Goal: Information Seeking & Learning: Learn about a topic

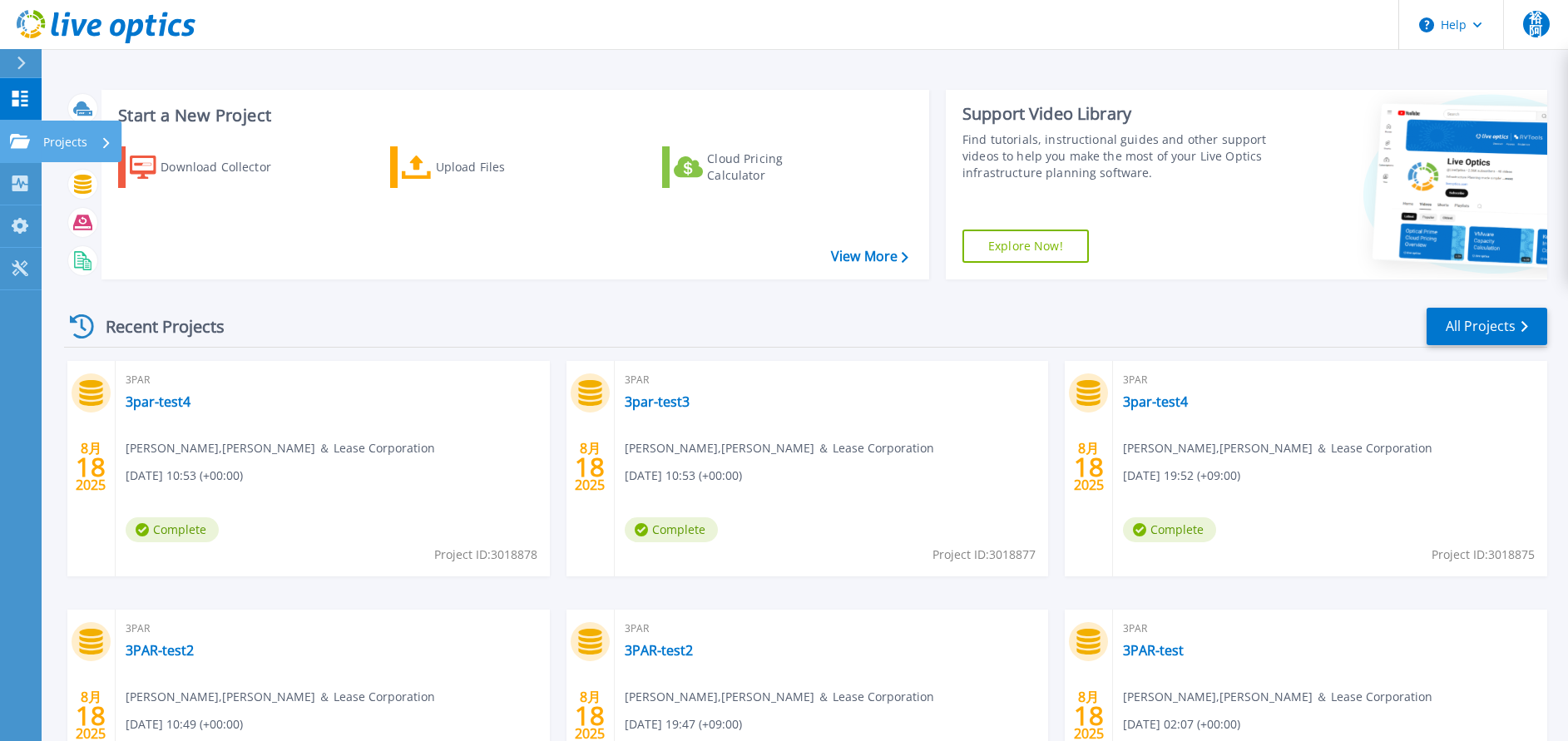
click at [70, 140] on p "Projects" at bounding box center [64, 142] width 44 height 43
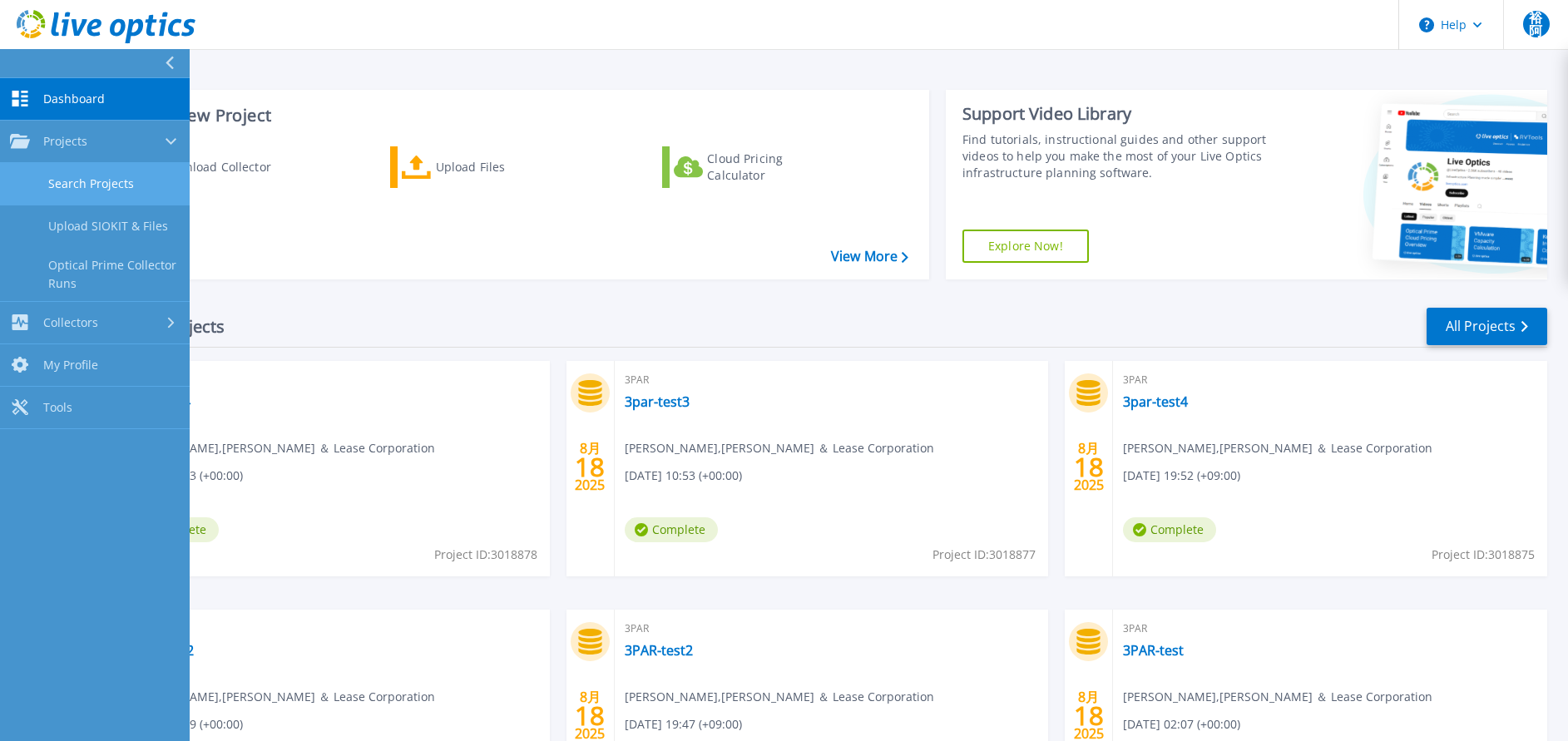
click at [75, 192] on link "Search Projects" at bounding box center [94, 184] width 190 height 42
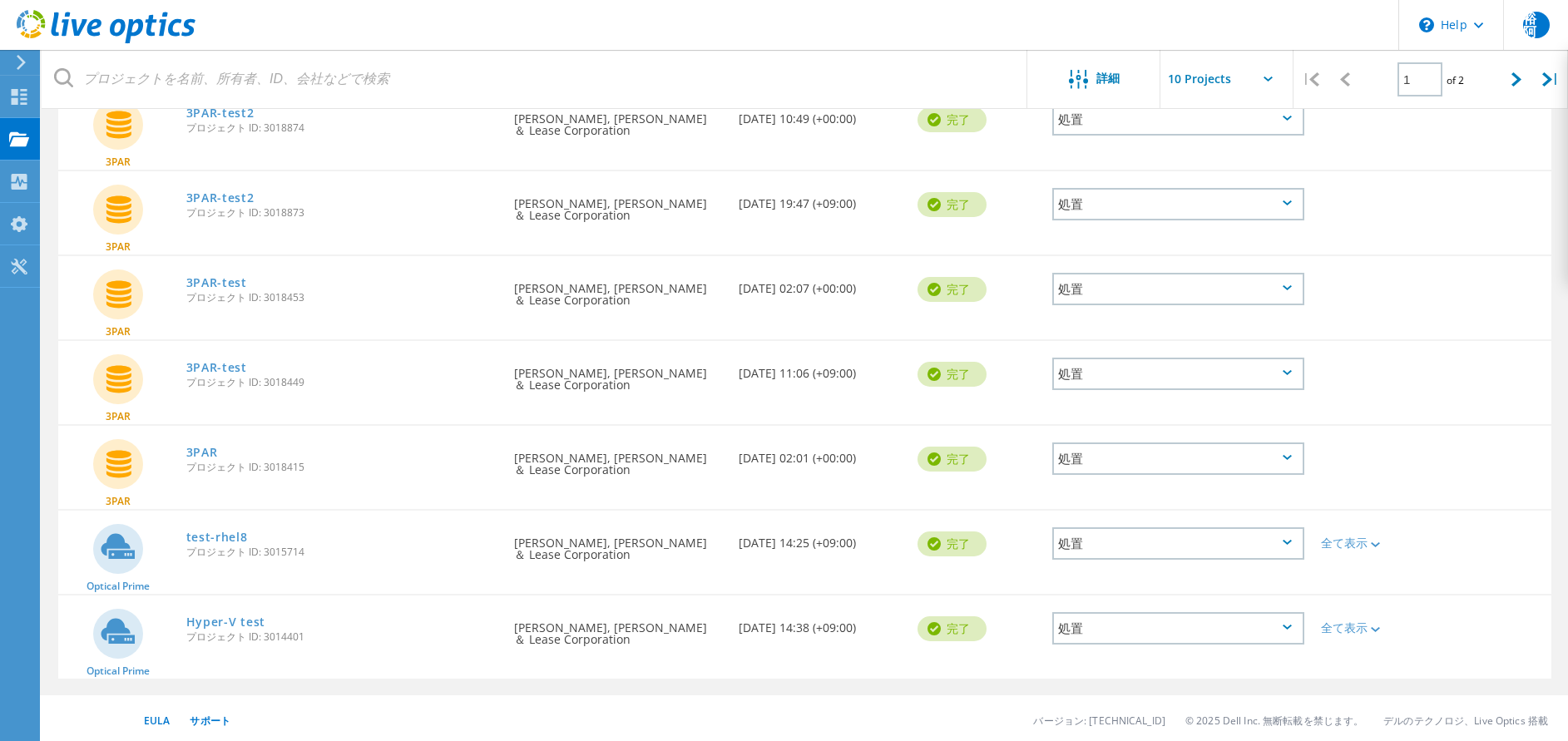
scroll to position [479, 0]
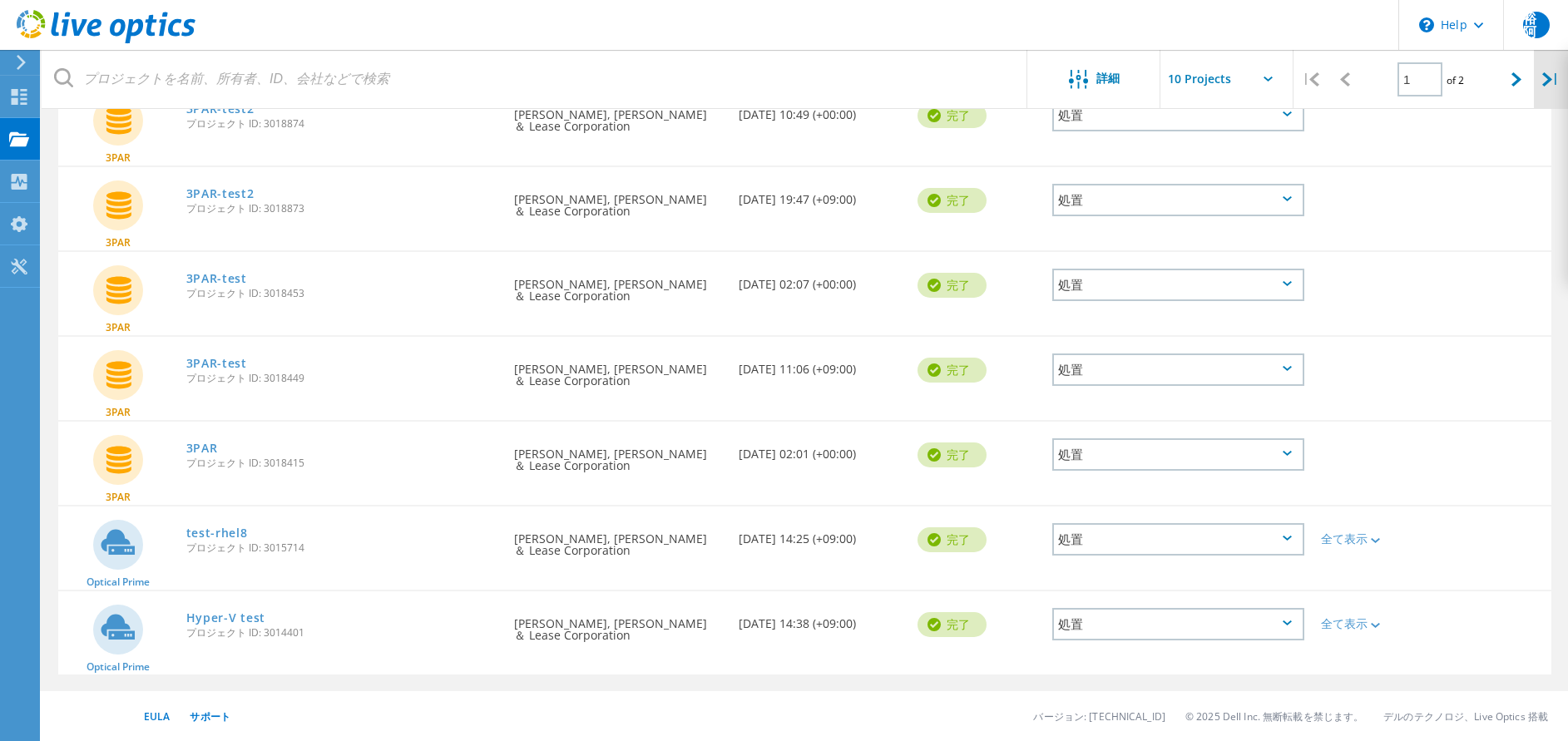
click at [1543, 85] on icon at bounding box center [1547, 78] width 10 height 14
type input "2"
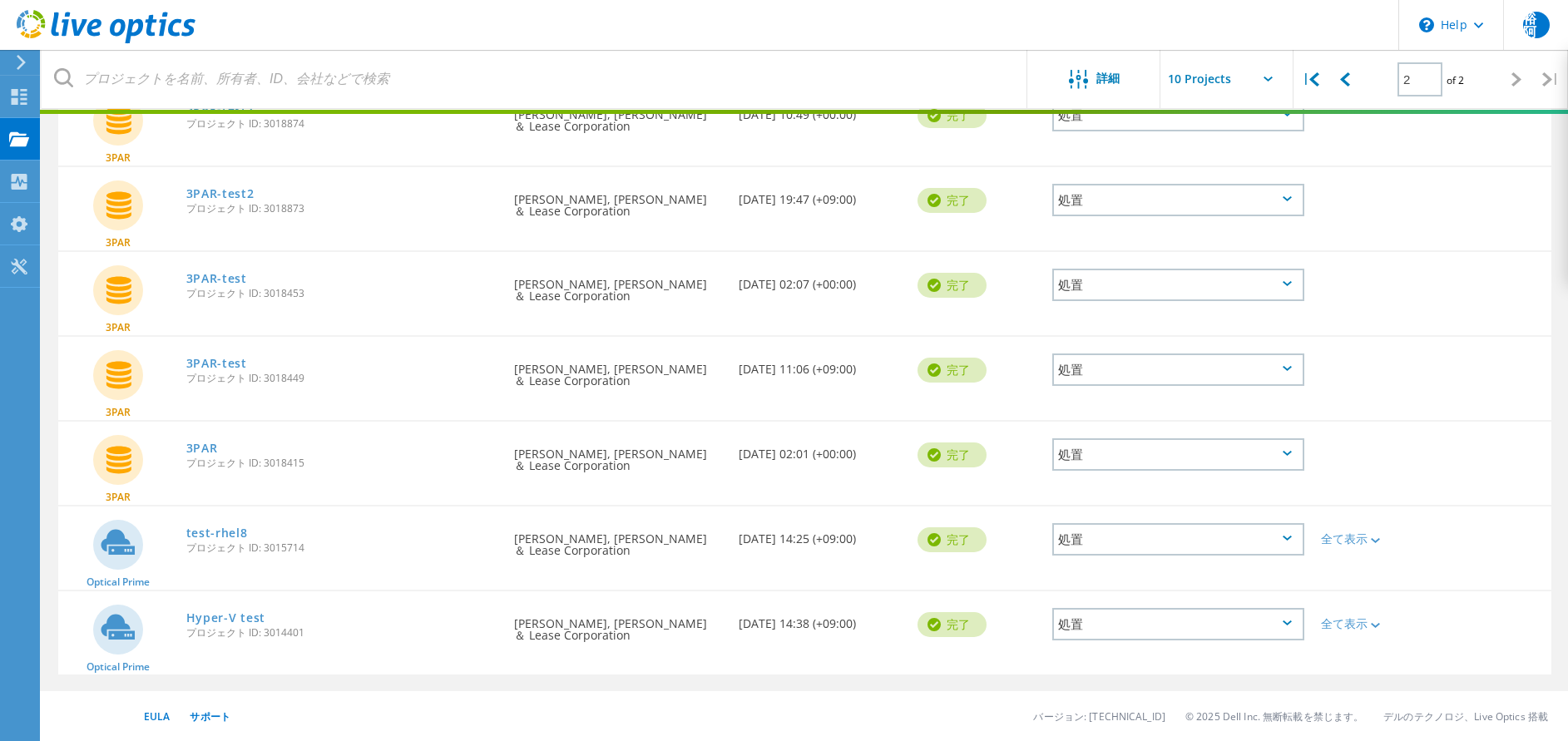
scroll to position [46, 0]
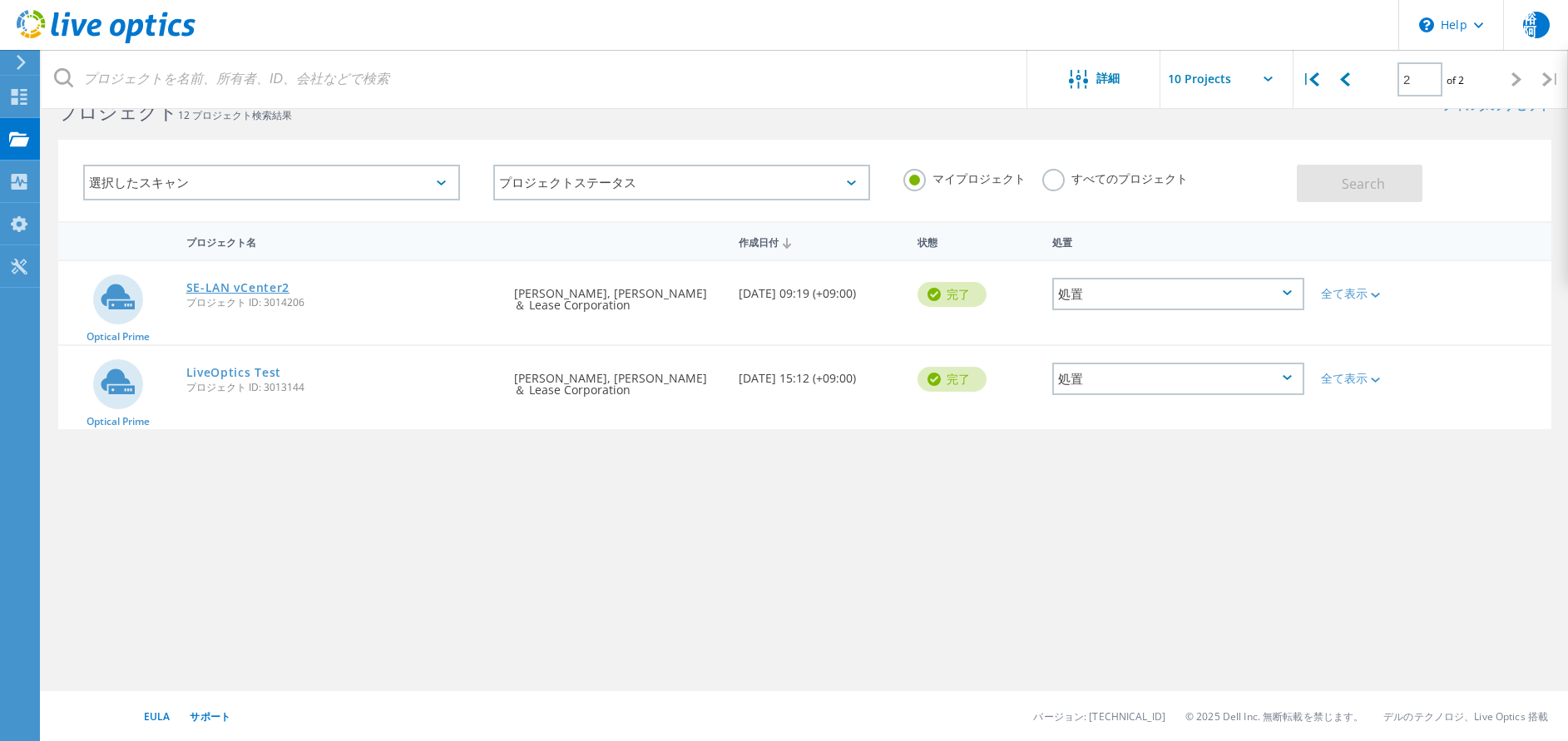
click at [226, 290] on link "SE-LAN vCenter2" at bounding box center [237, 288] width 104 height 11
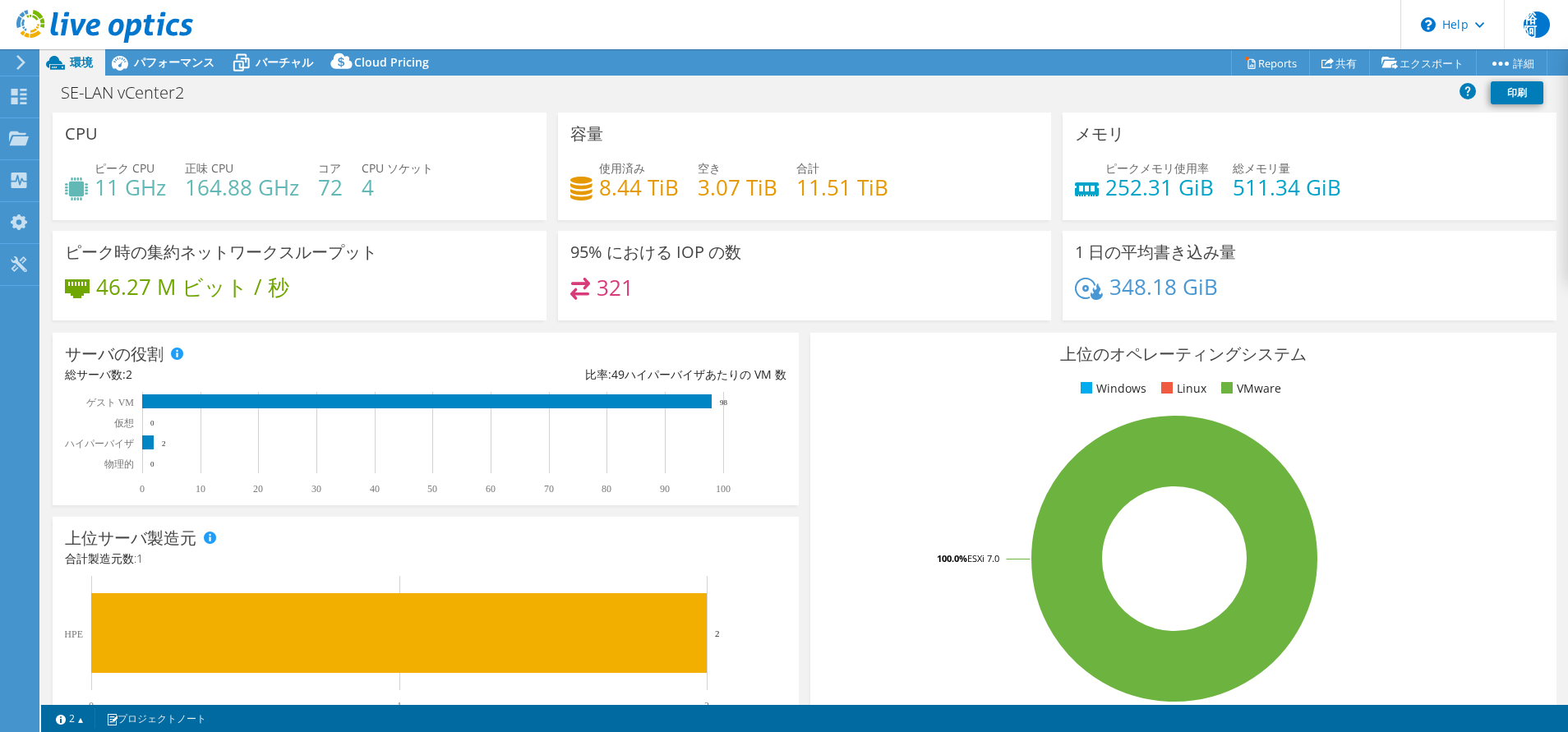
select select "[GEOGRAPHIC_DATA]"
select select "JPY"
drag, startPoint x: 1561, startPoint y: 285, endPoint x: 941, endPoint y: 350, distance: 623.4
click at [941, 350] on h3 "上位のオペレーティングシステム" at bounding box center [1183, 354] width 722 height 18
click at [187, 59] on span "パフォーマンス" at bounding box center [174, 62] width 80 height 16
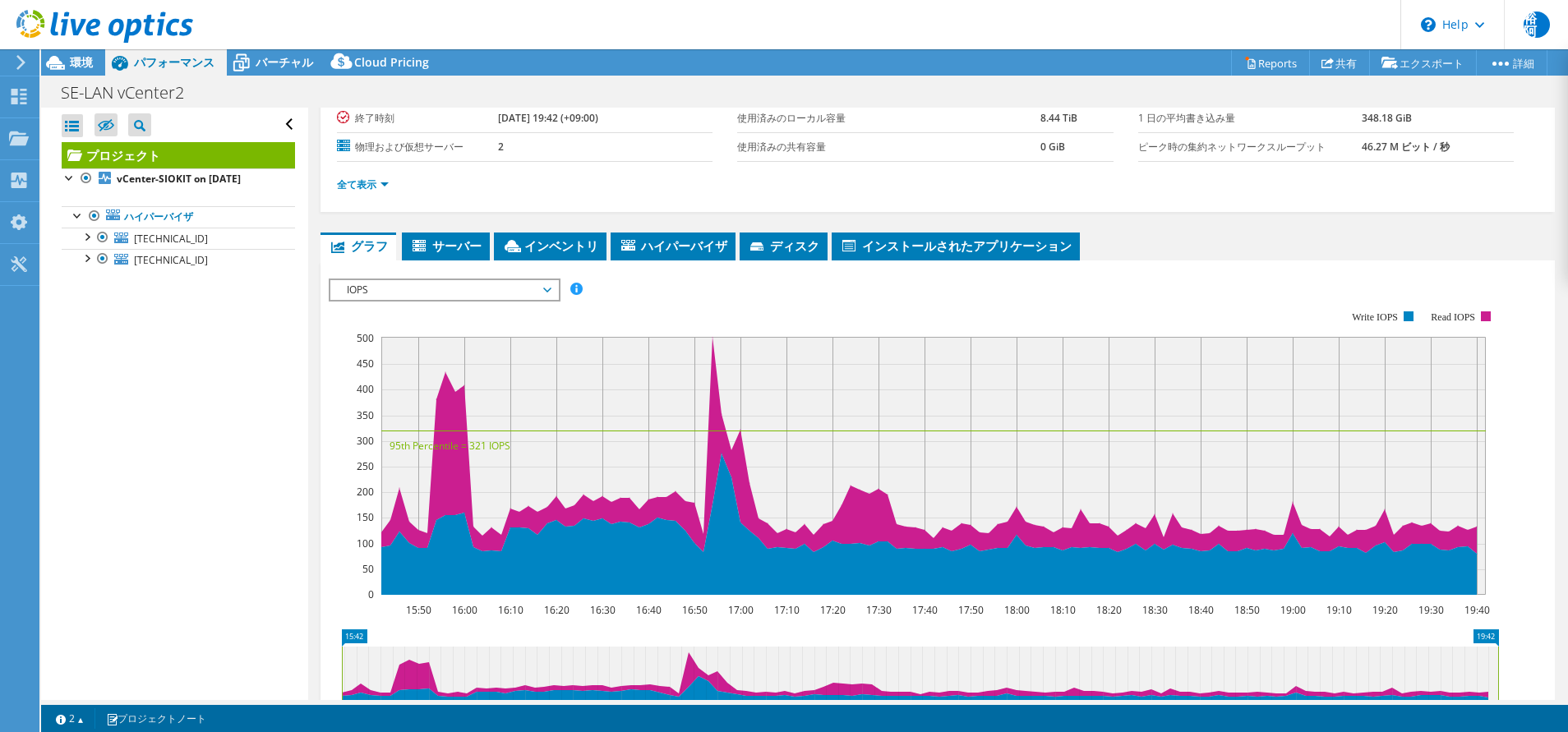
scroll to position [176, 0]
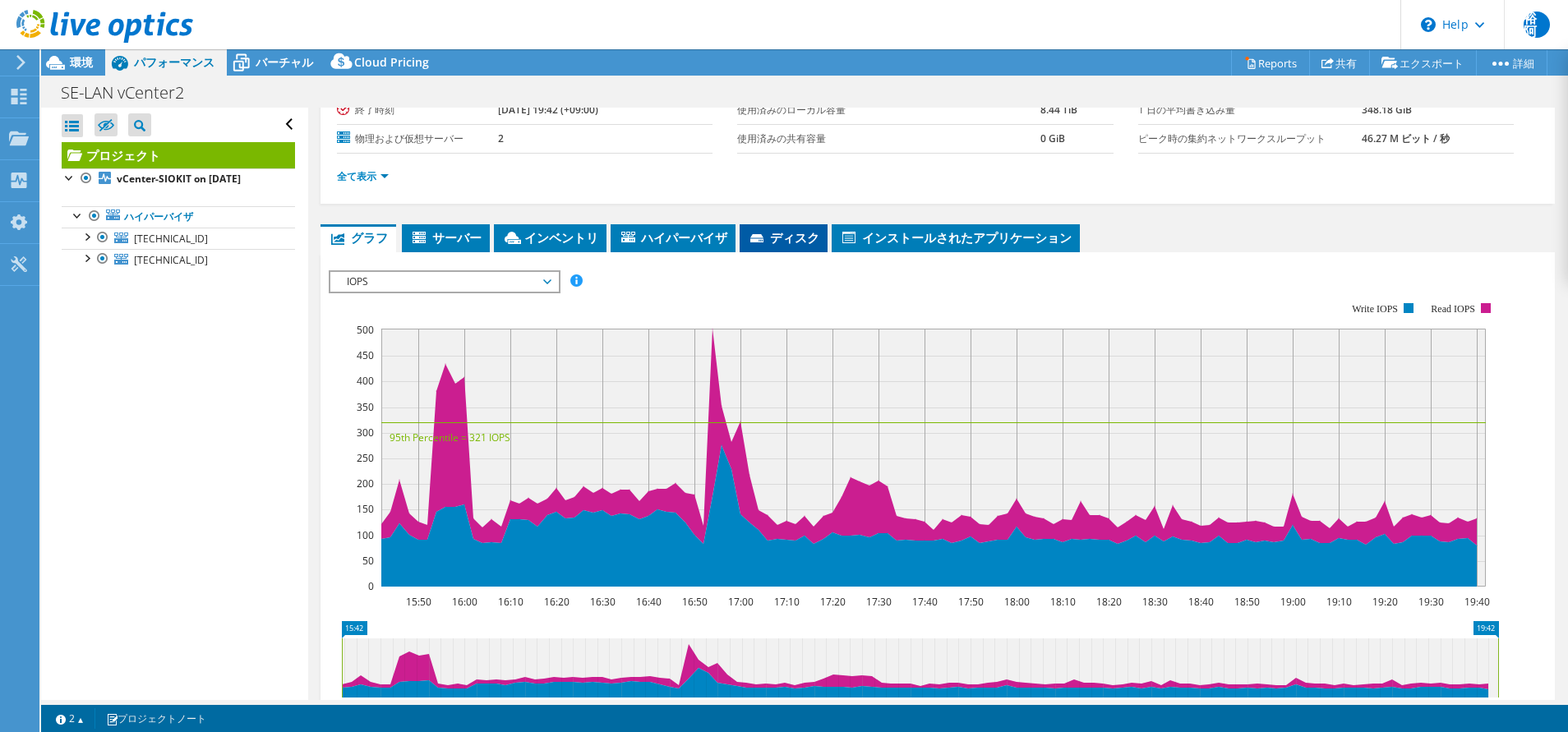
click at [808, 239] on span "ディスク" at bounding box center [783, 237] width 71 height 17
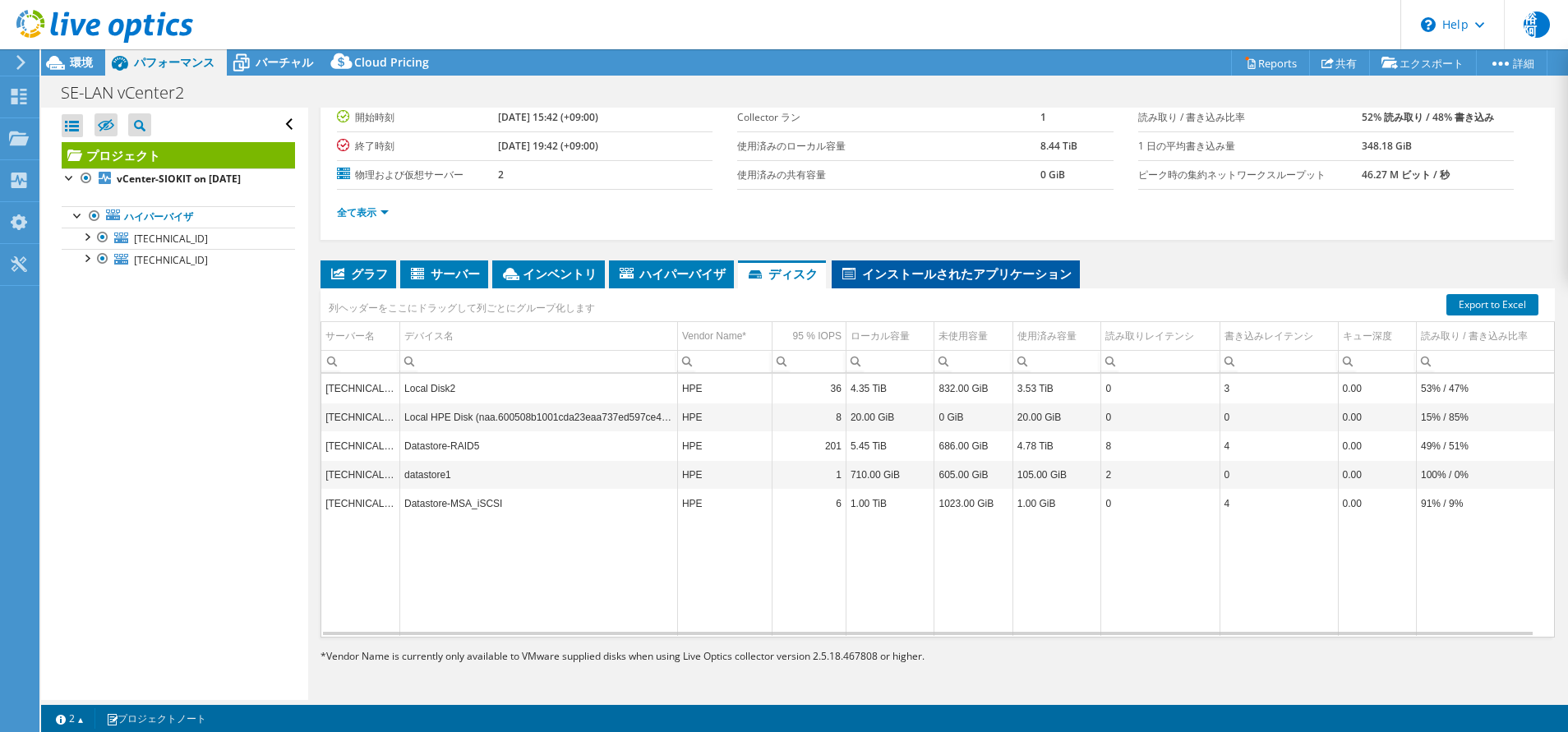
click at [926, 275] on span "インストールされたアプリケーション" at bounding box center [955, 274] width 232 height 17
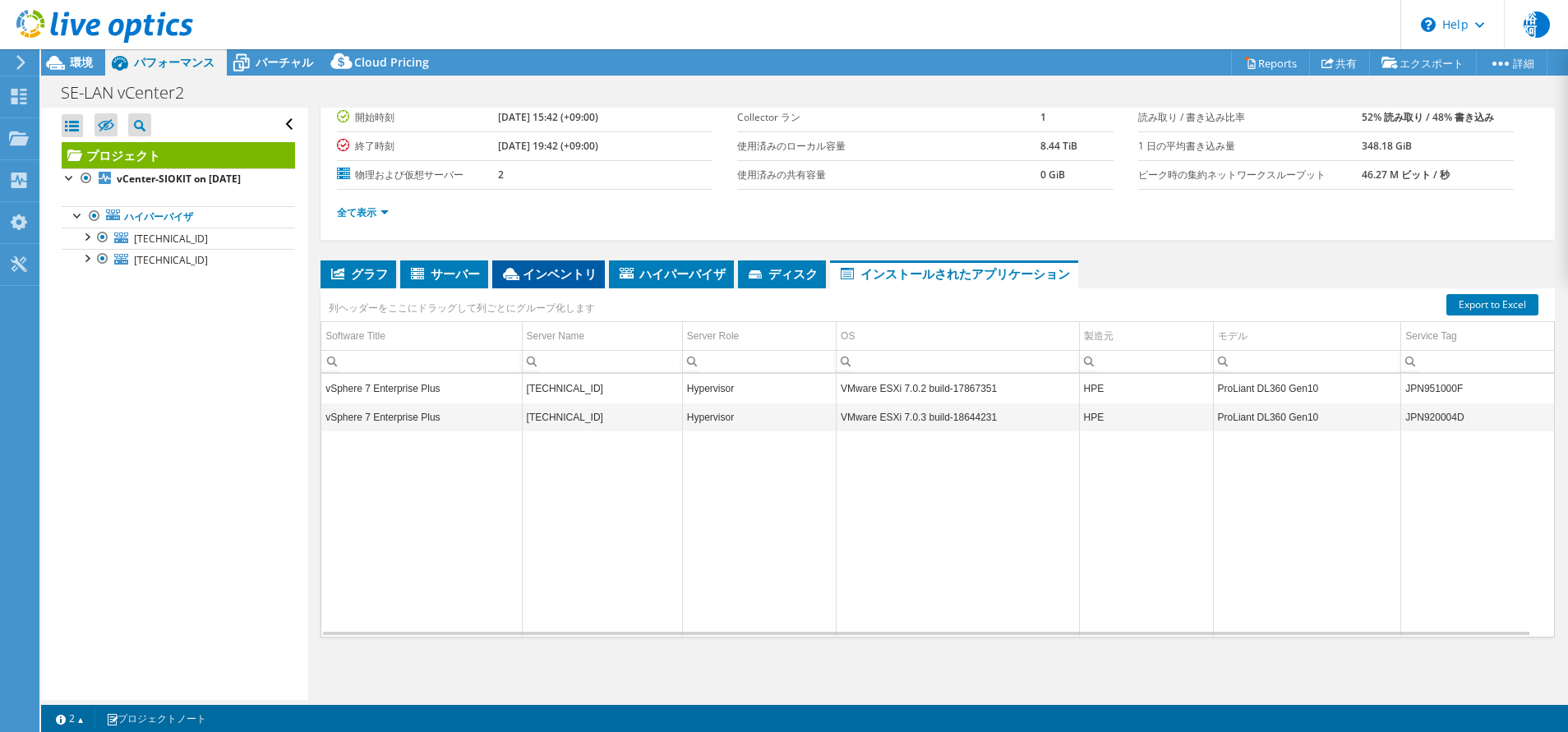
click at [567, 270] on span "インベントリ" at bounding box center [548, 274] width 96 height 17
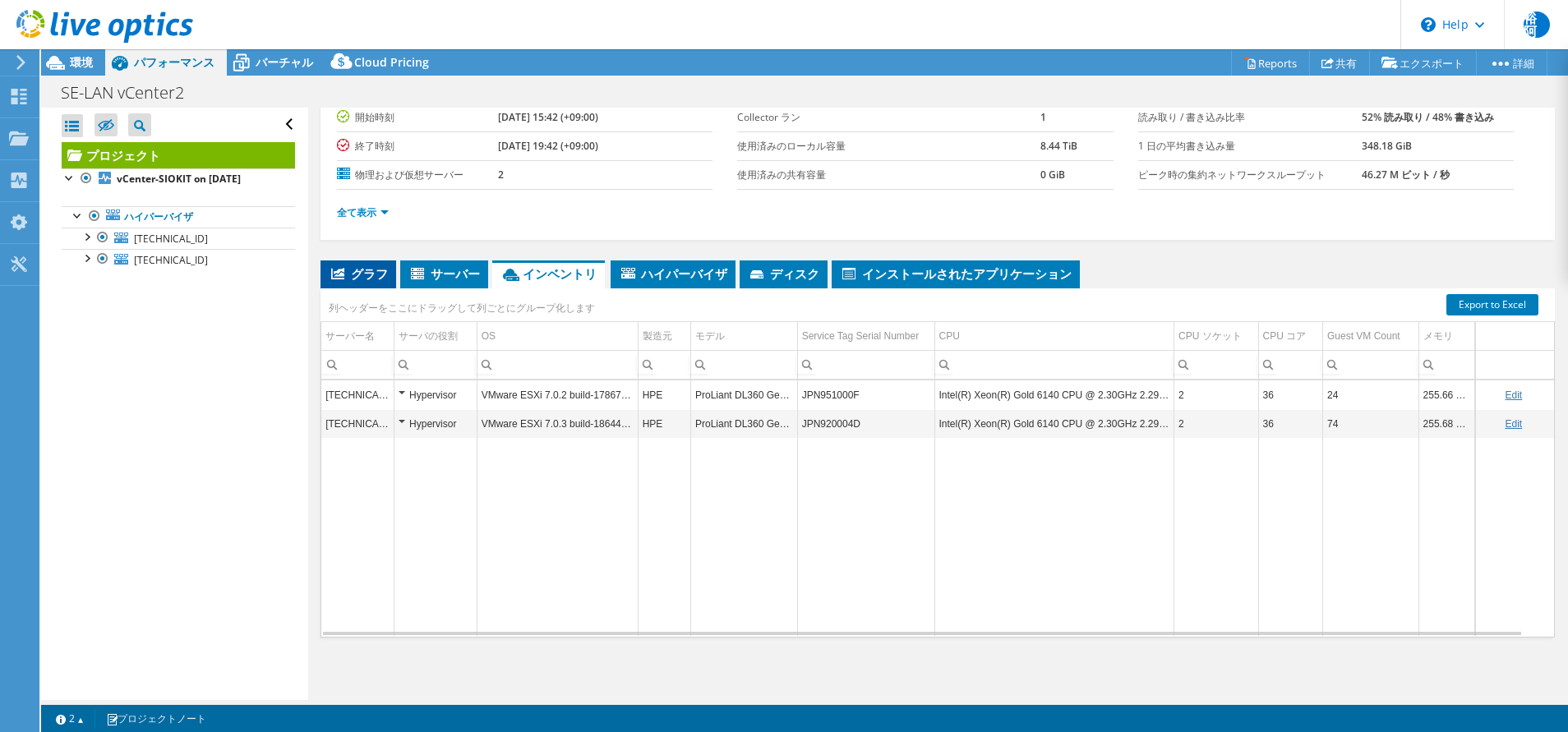
click at [364, 284] on li "グラフ" at bounding box center [358, 274] width 76 height 28
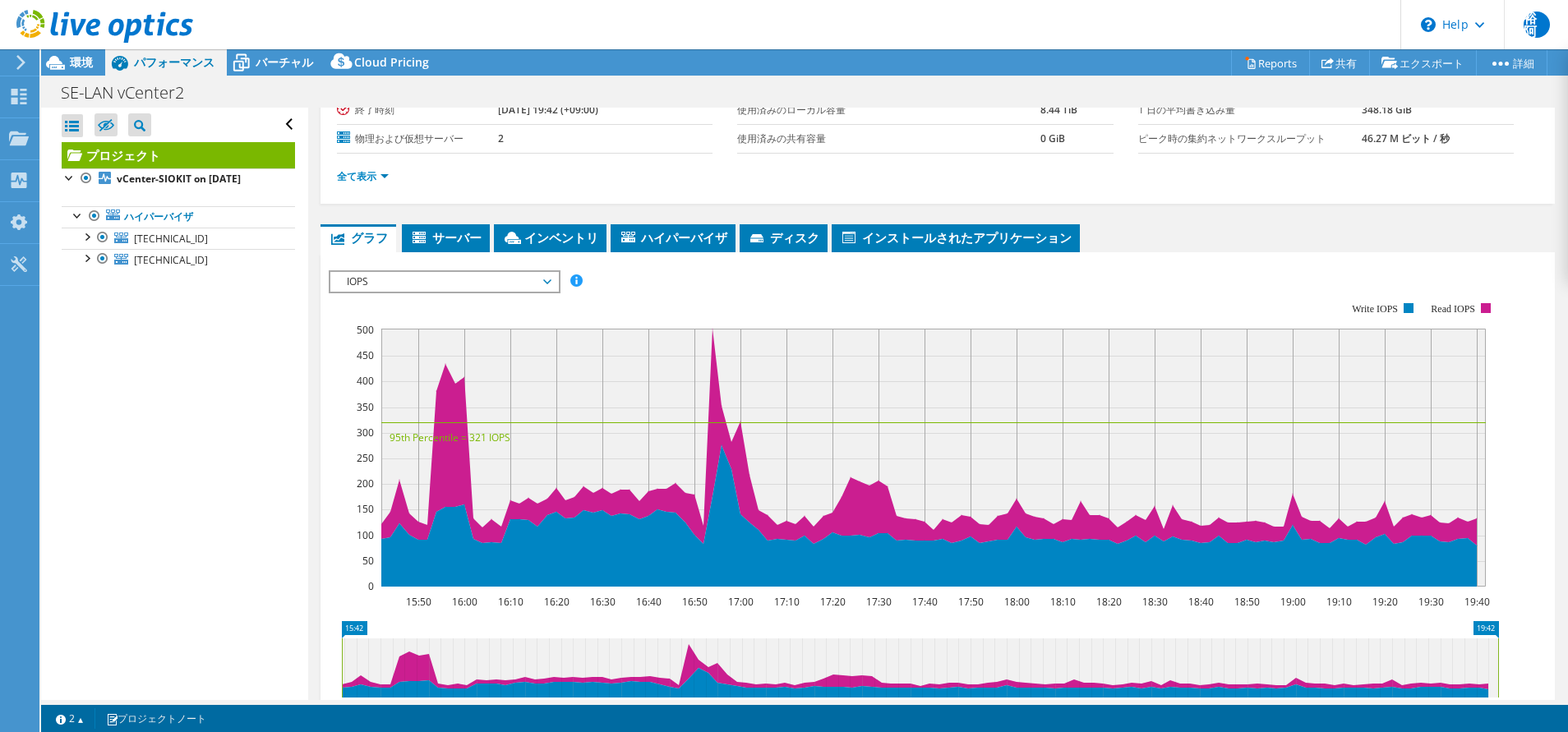
click at [550, 282] on span "IOPS" at bounding box center [444, 282] width 211 height 19
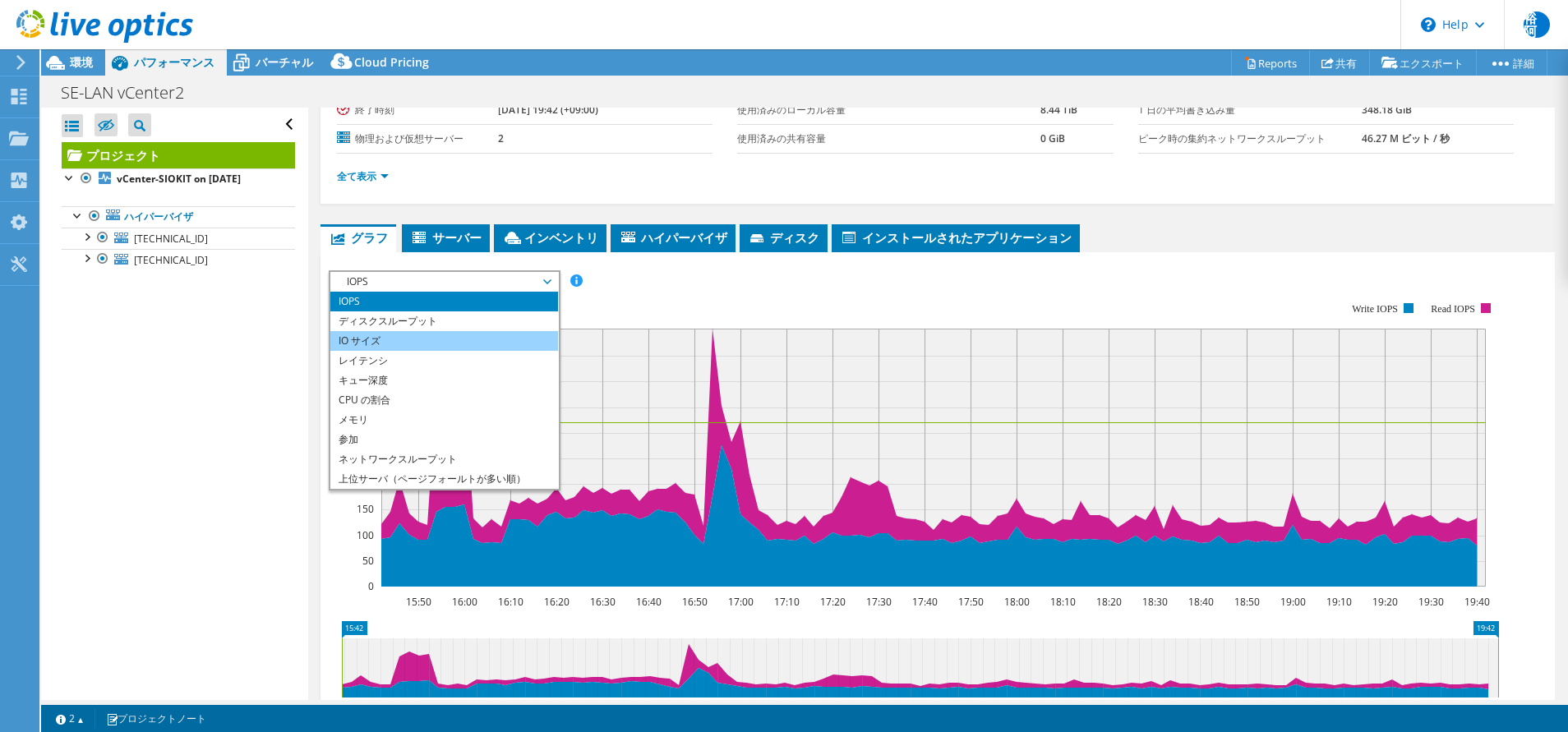
click at [491, 342] on li "IO サイズ" at bounding box center [444, 341] width 228 height 19
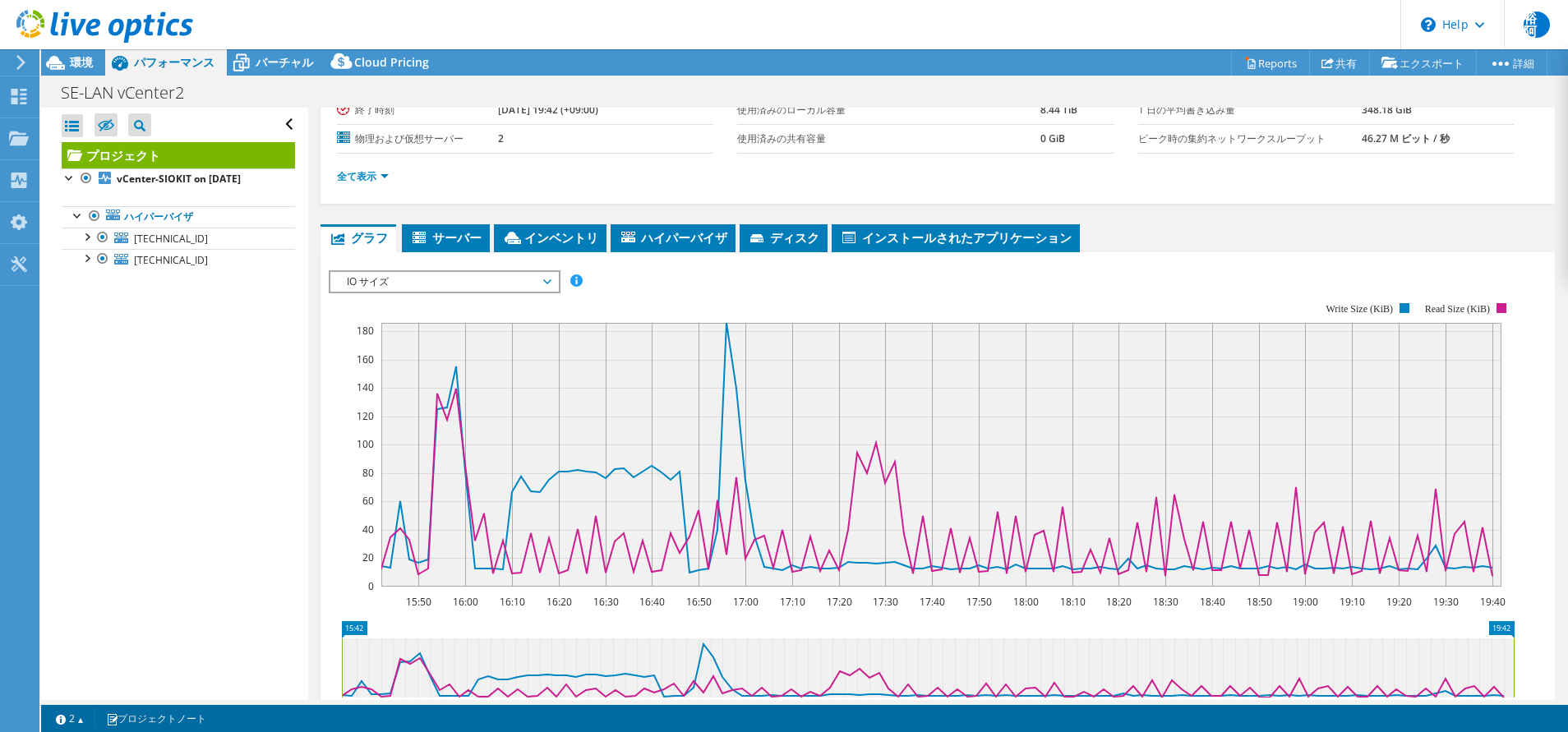
click at [529, 283] on span "IO サイズ" at bounding box center [444, 282] width 211 height 19
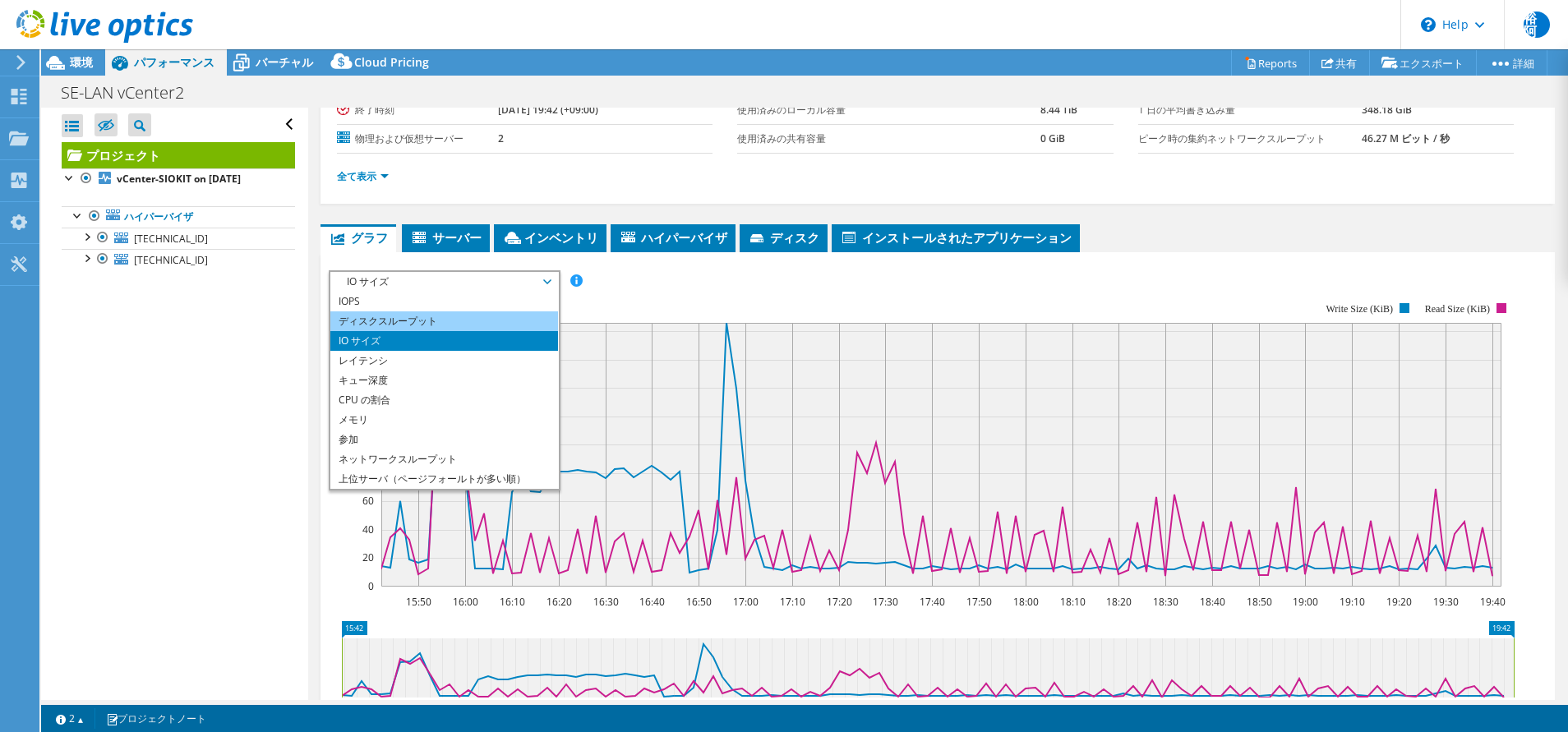
click at [464, 325] on li "ディスクスループット" at bounding box center [444, 320] width 228 height 19
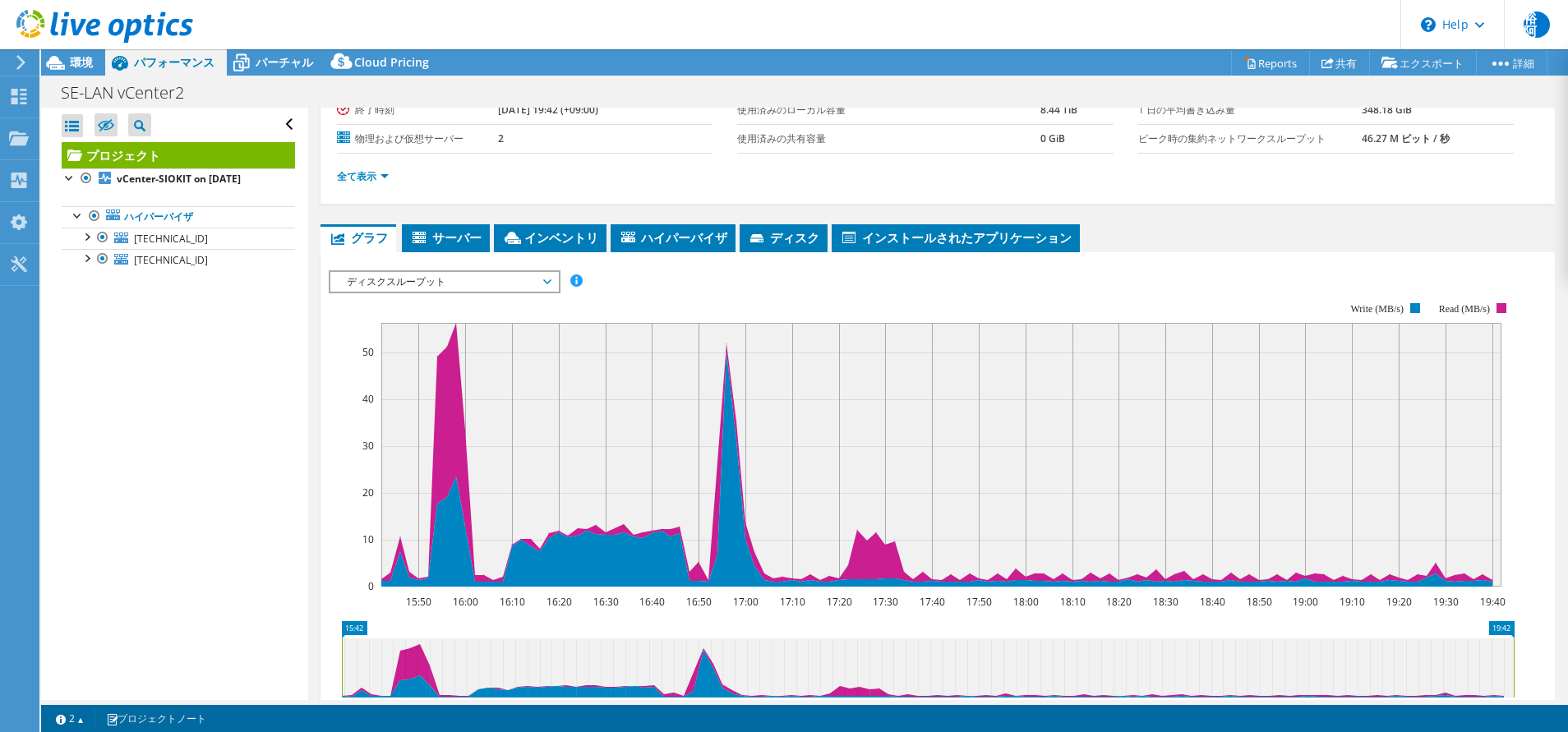
click at [546, 279] on span "ディスクスループット" at bounding box center [444, 282] width 211 height 19
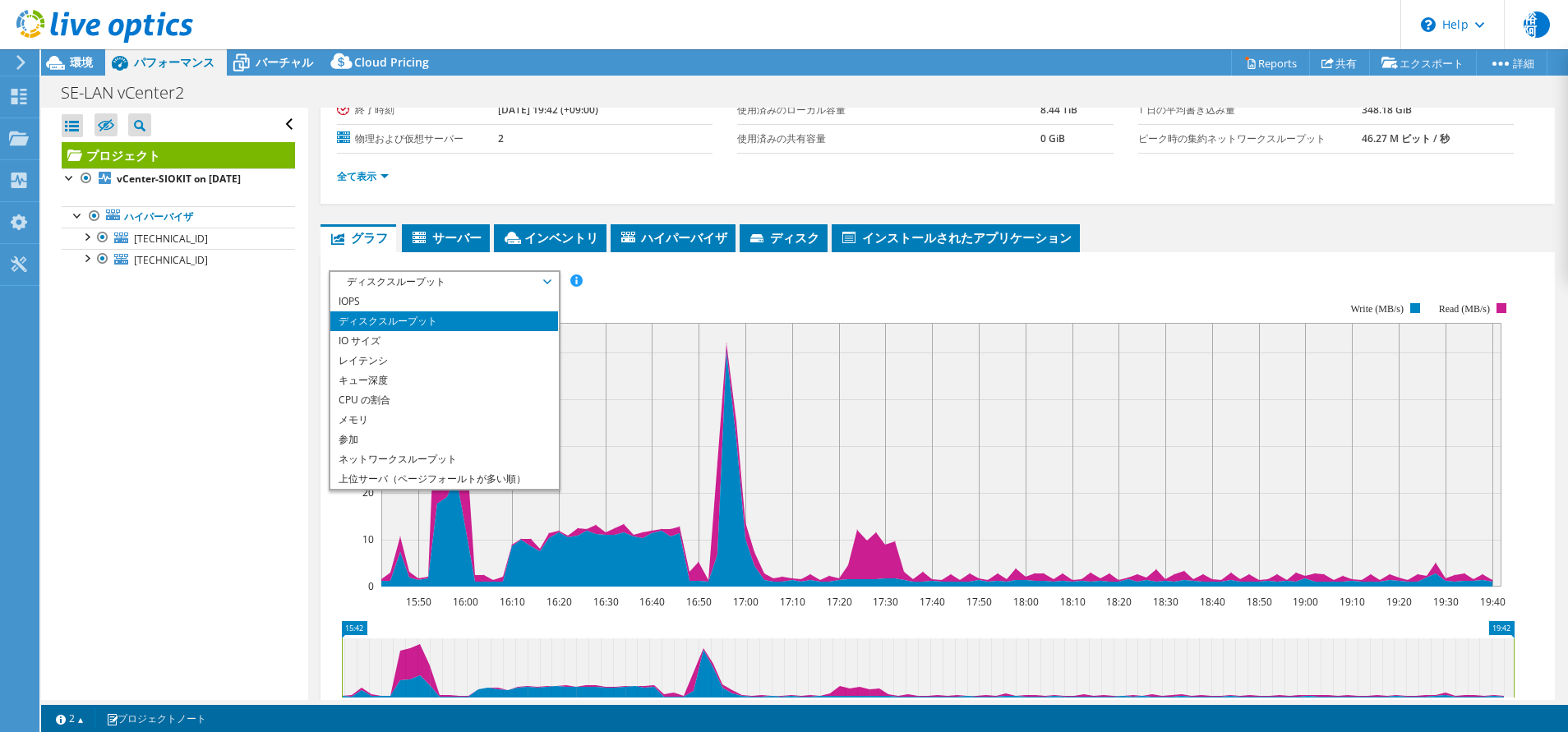
scroll to position [59, 0]
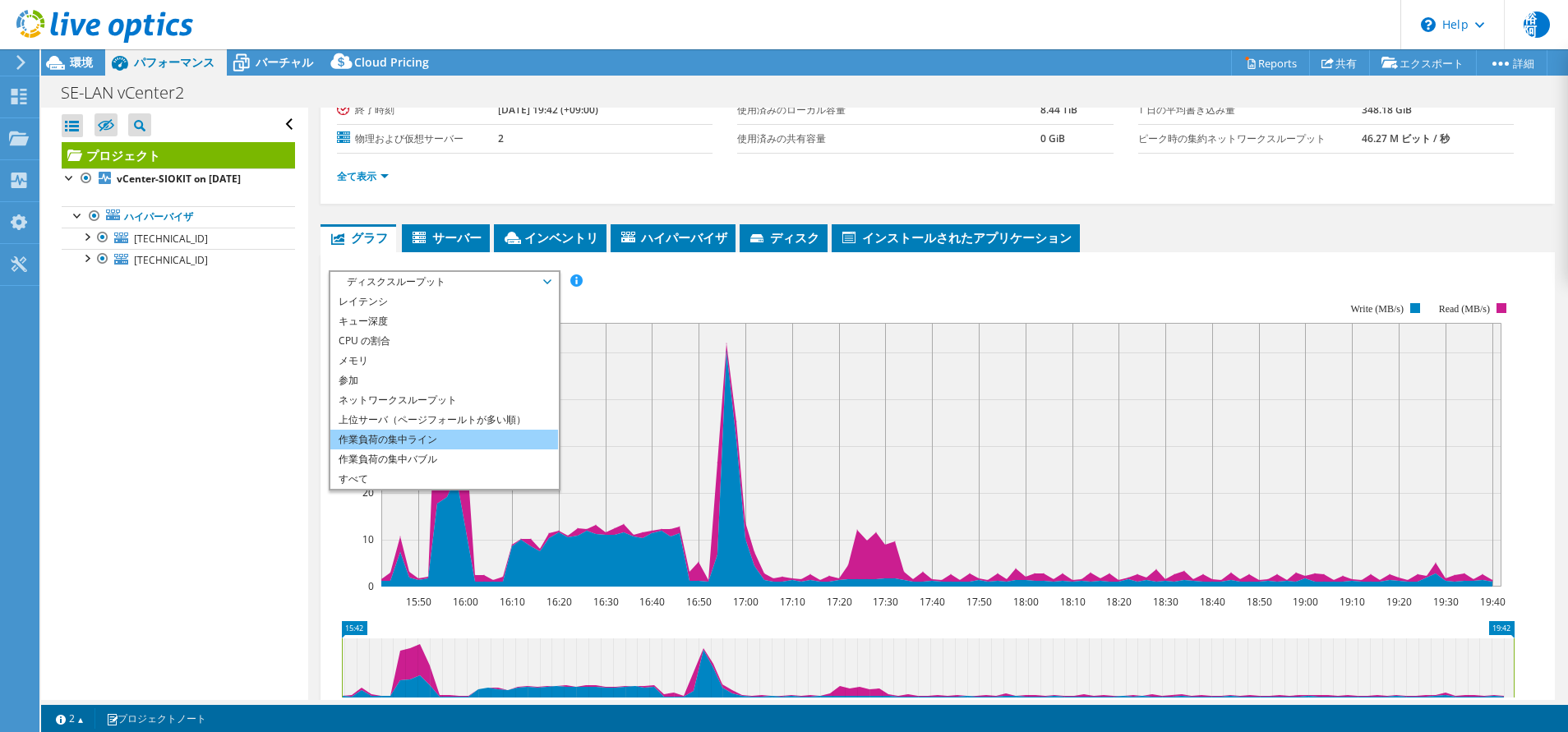
click at [497, 431] on li "作業負荷の集中ライン" at bounding box center [444, 439] width 228 height 19
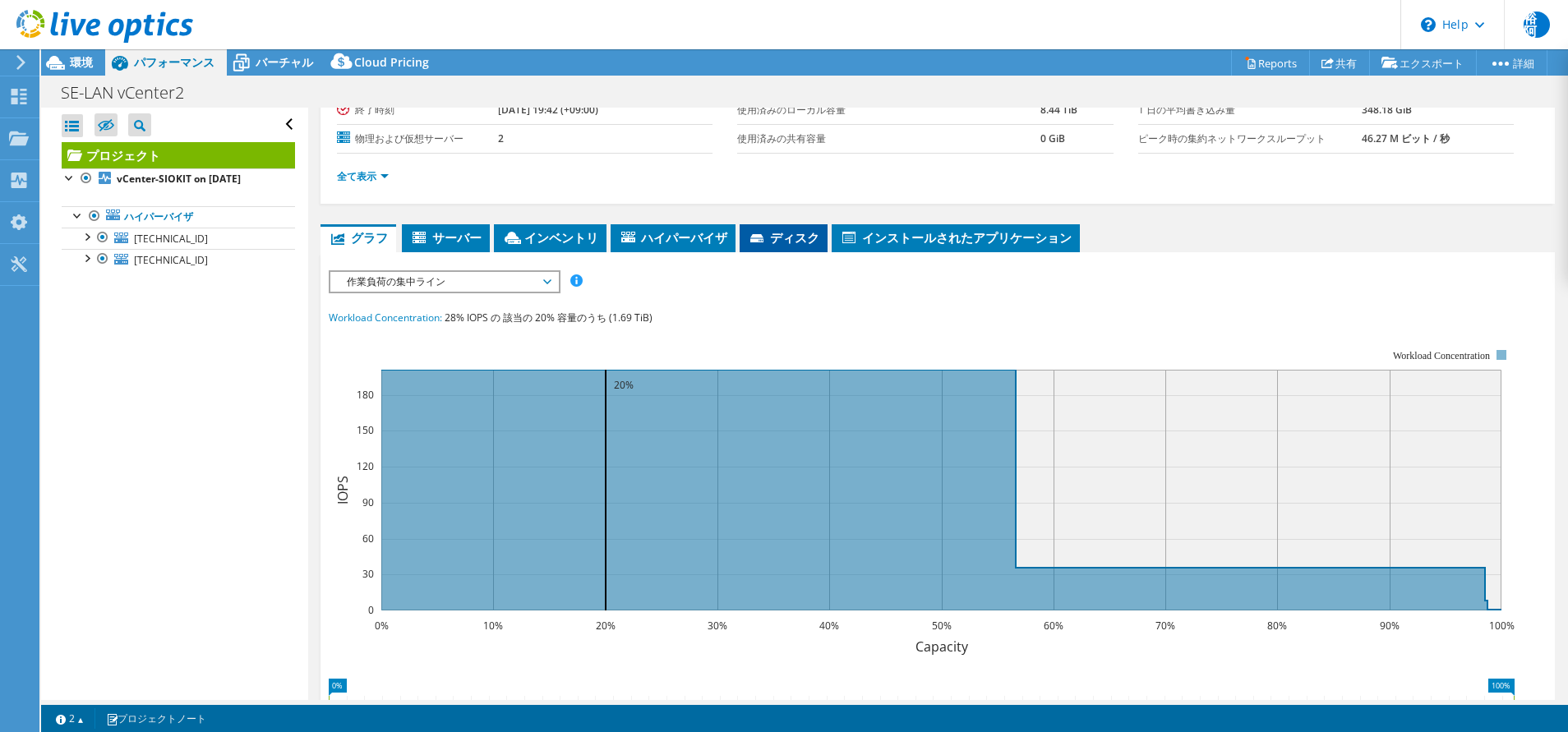
click at [786, 237] on span "ディスク" at bounding box center [783, 237] width 71 height 17
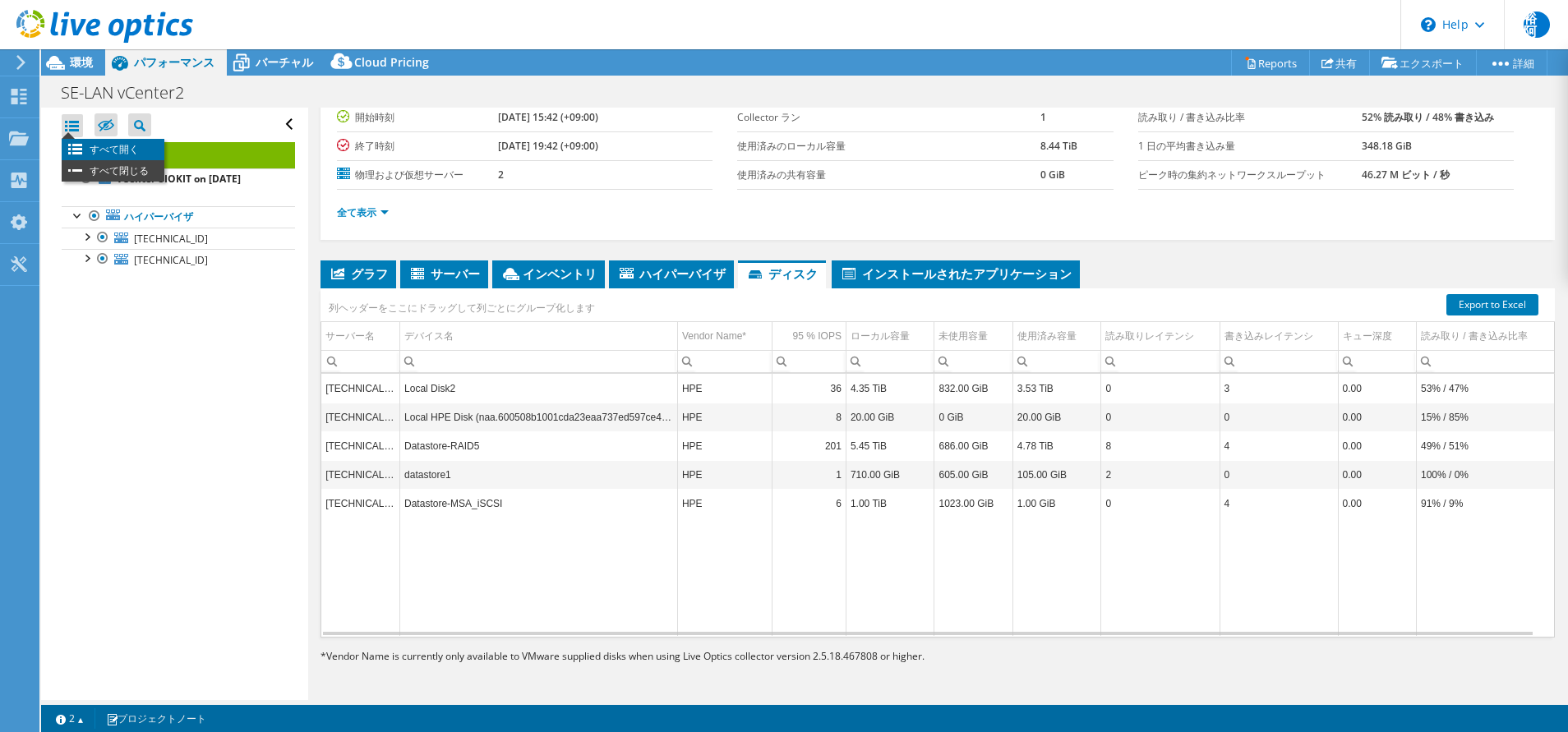
click at [114, 151] on li "すべて開く" at bounding box center [113, 149] width 102 height 21
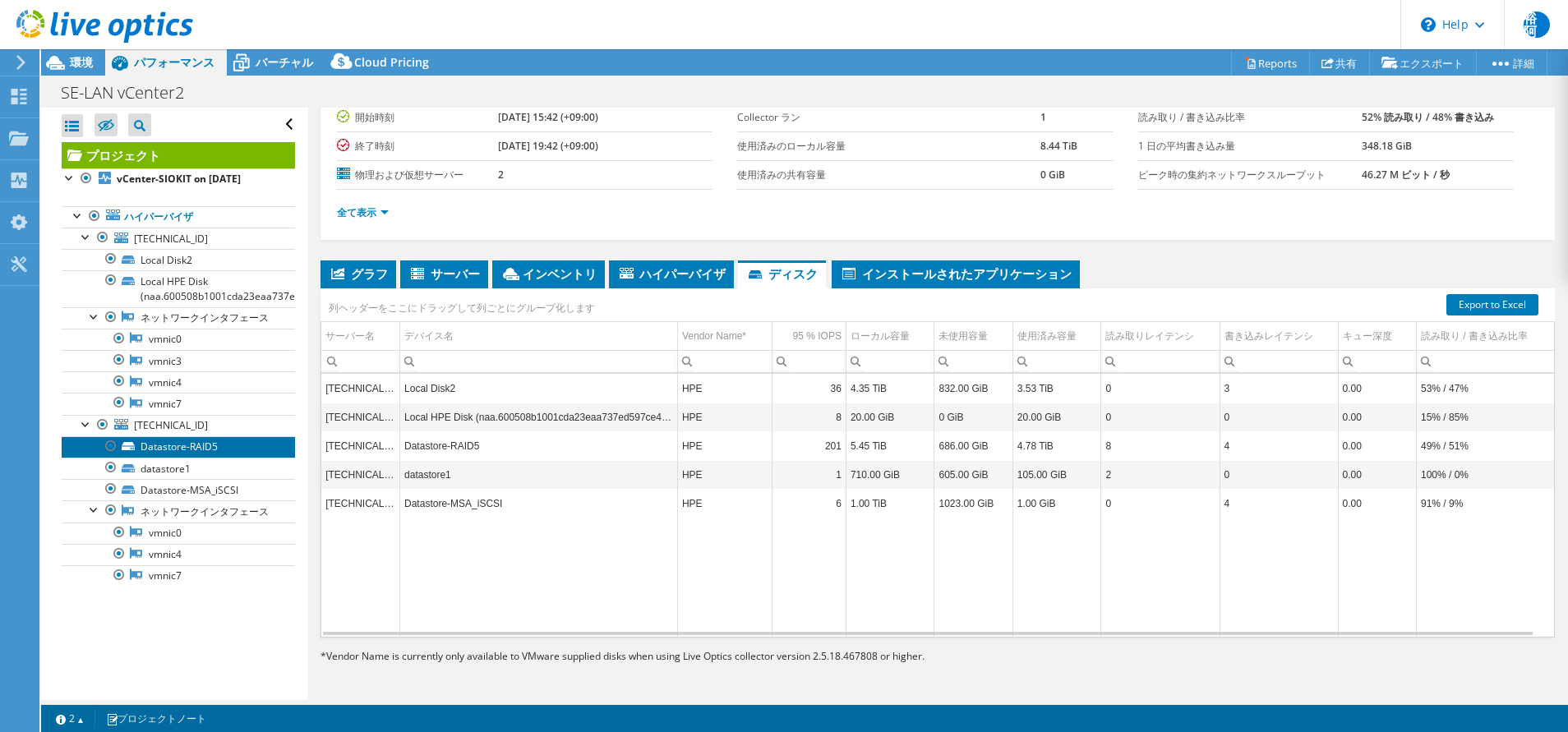
click at [177, 458] on link "Datastore-RAID5" at bounding box center [178, 447] width 233 height 21
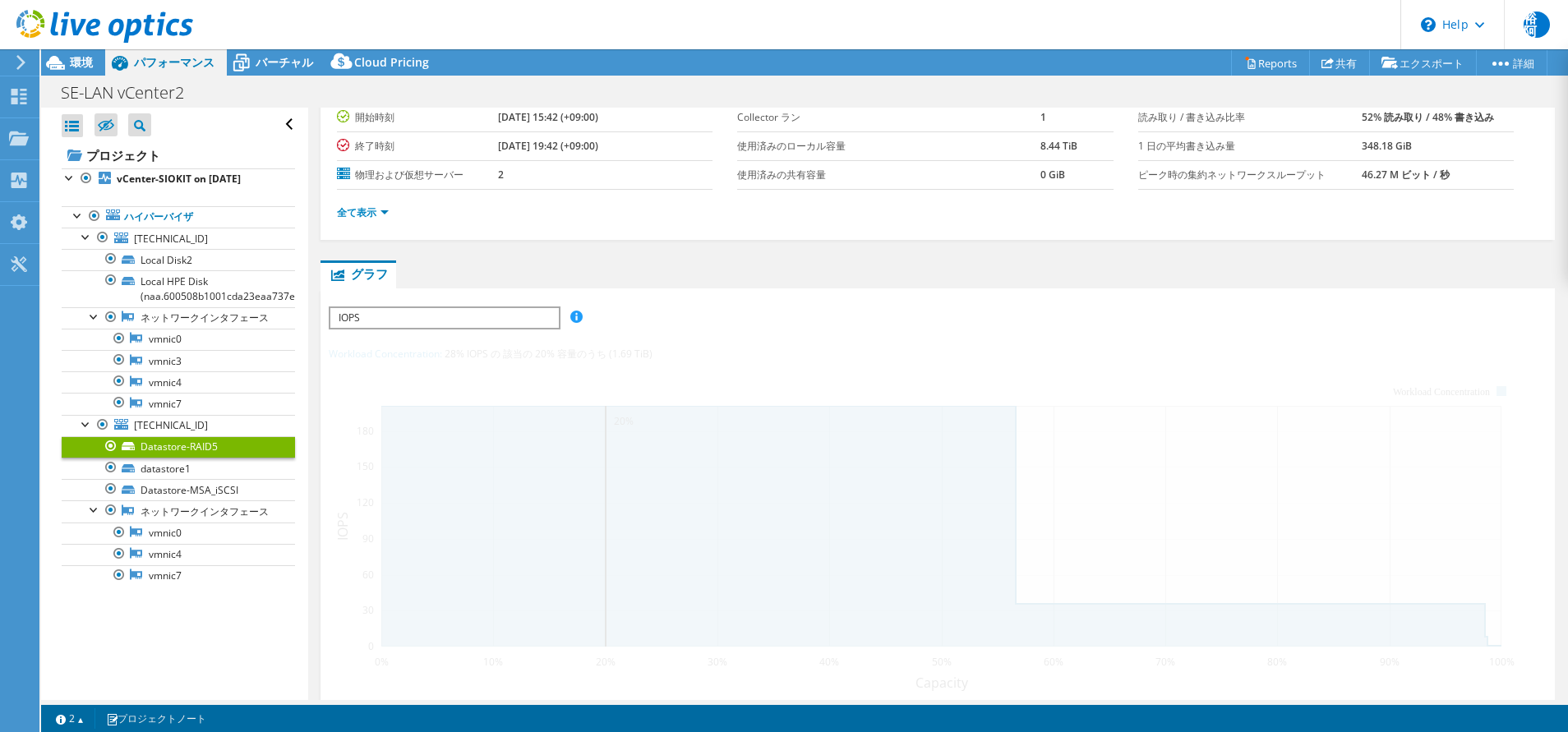
scroll to position [176, 0]
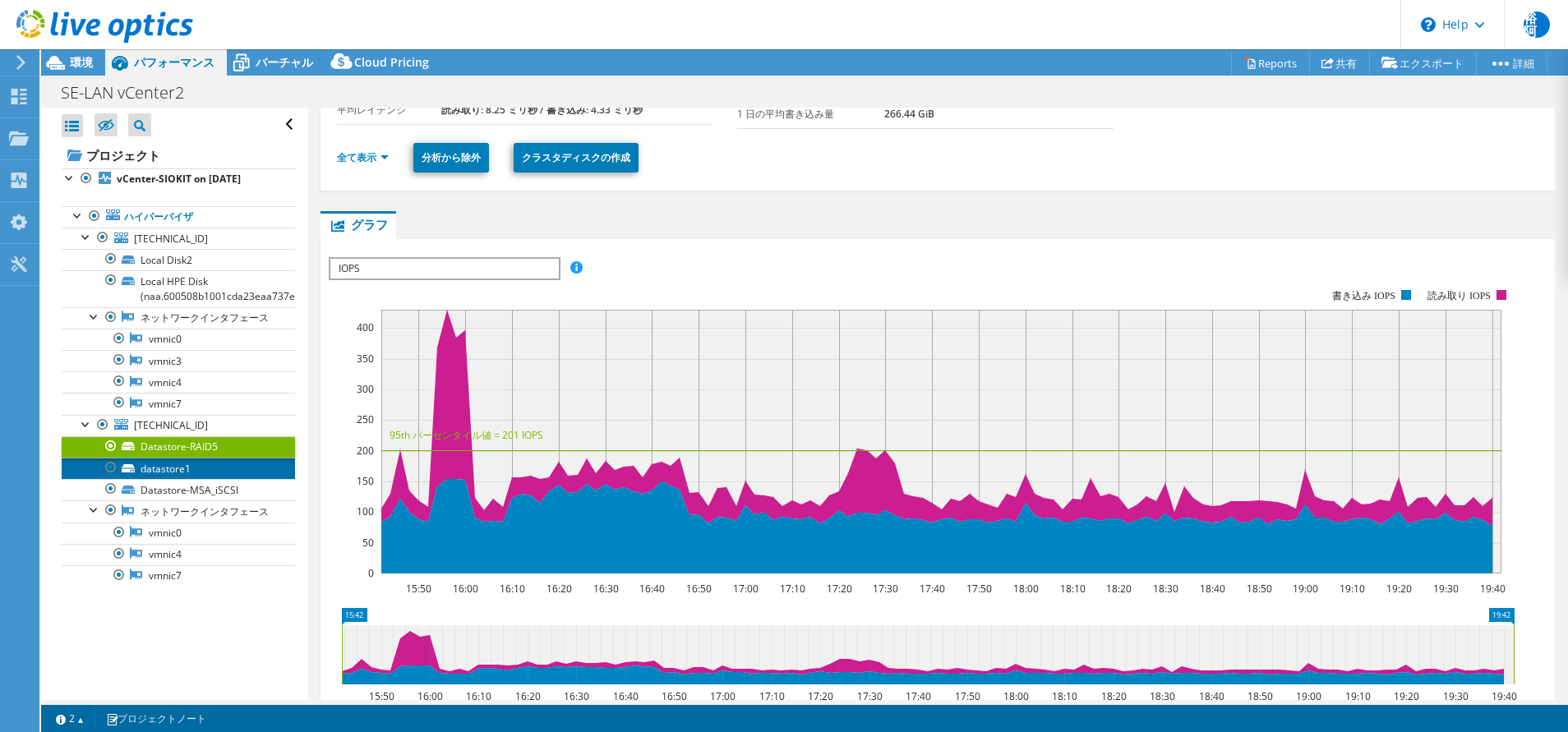
click at [170, 479] on link "datastore1" at bounding box center [178, 468] width 233 height 21
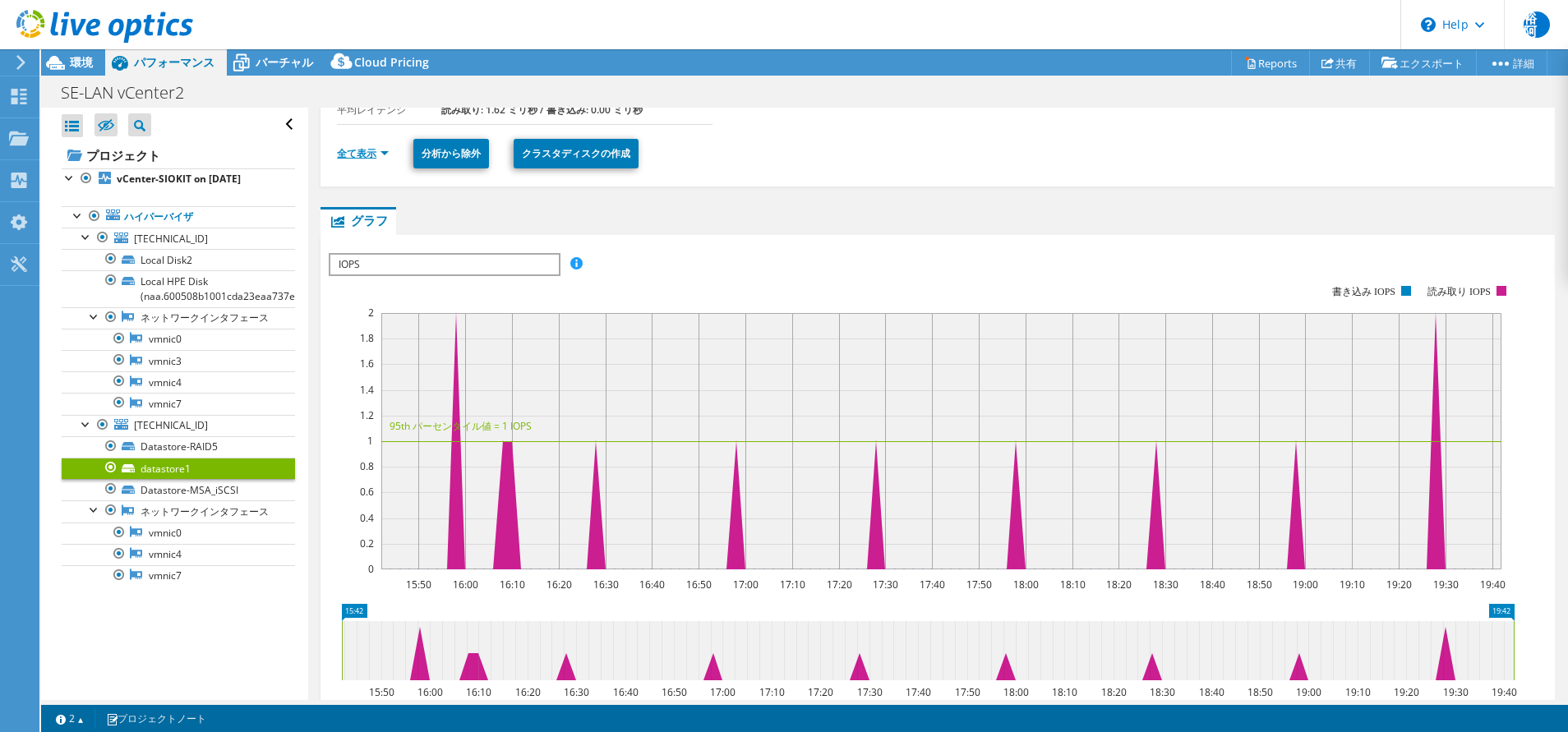
click at [385, 154] on link "全て表示" at bounding box center [363, 152] width 52 height 14
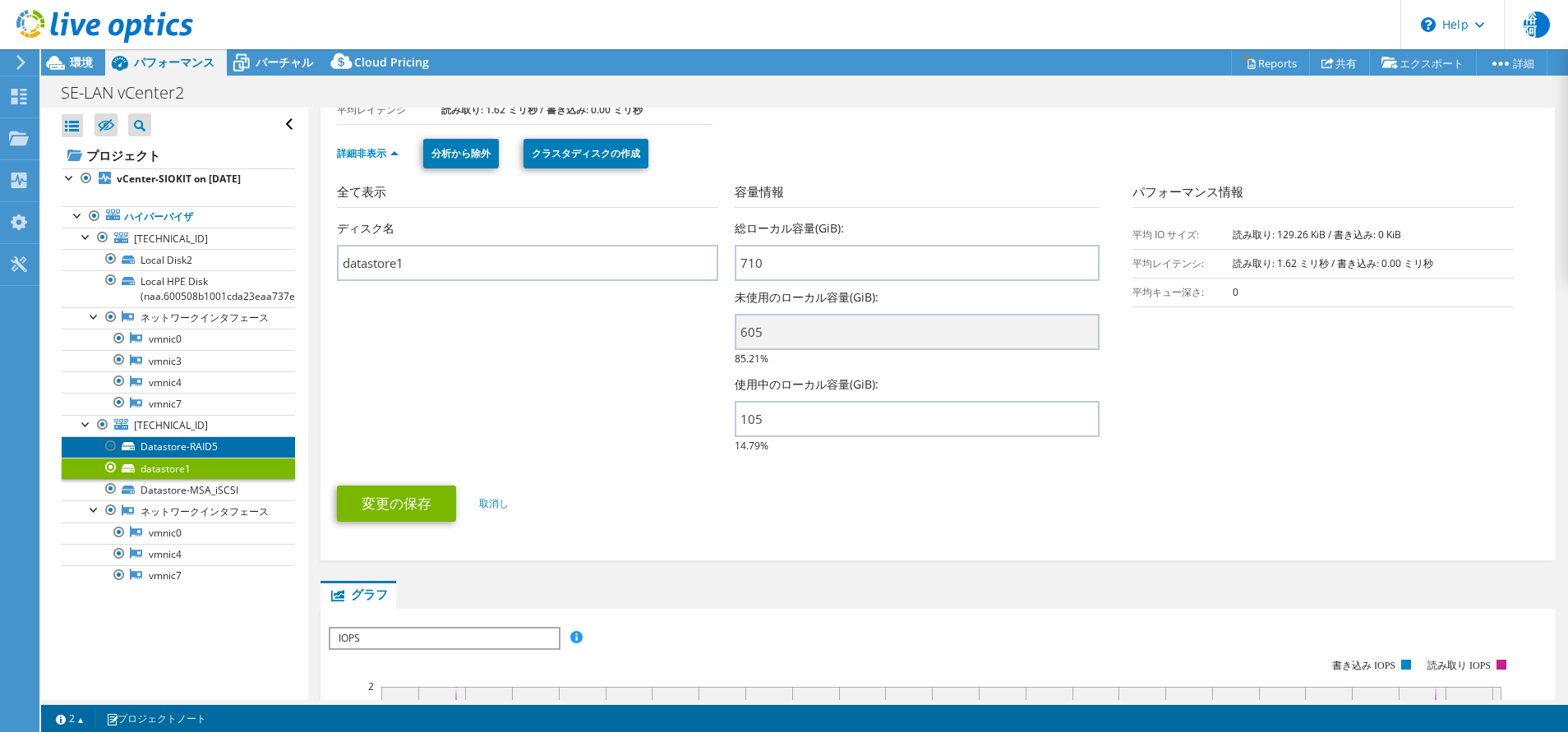
click at [198, 458] on link "Datastore-RAID5" at bounding box center [178, 447] width 233 height 21
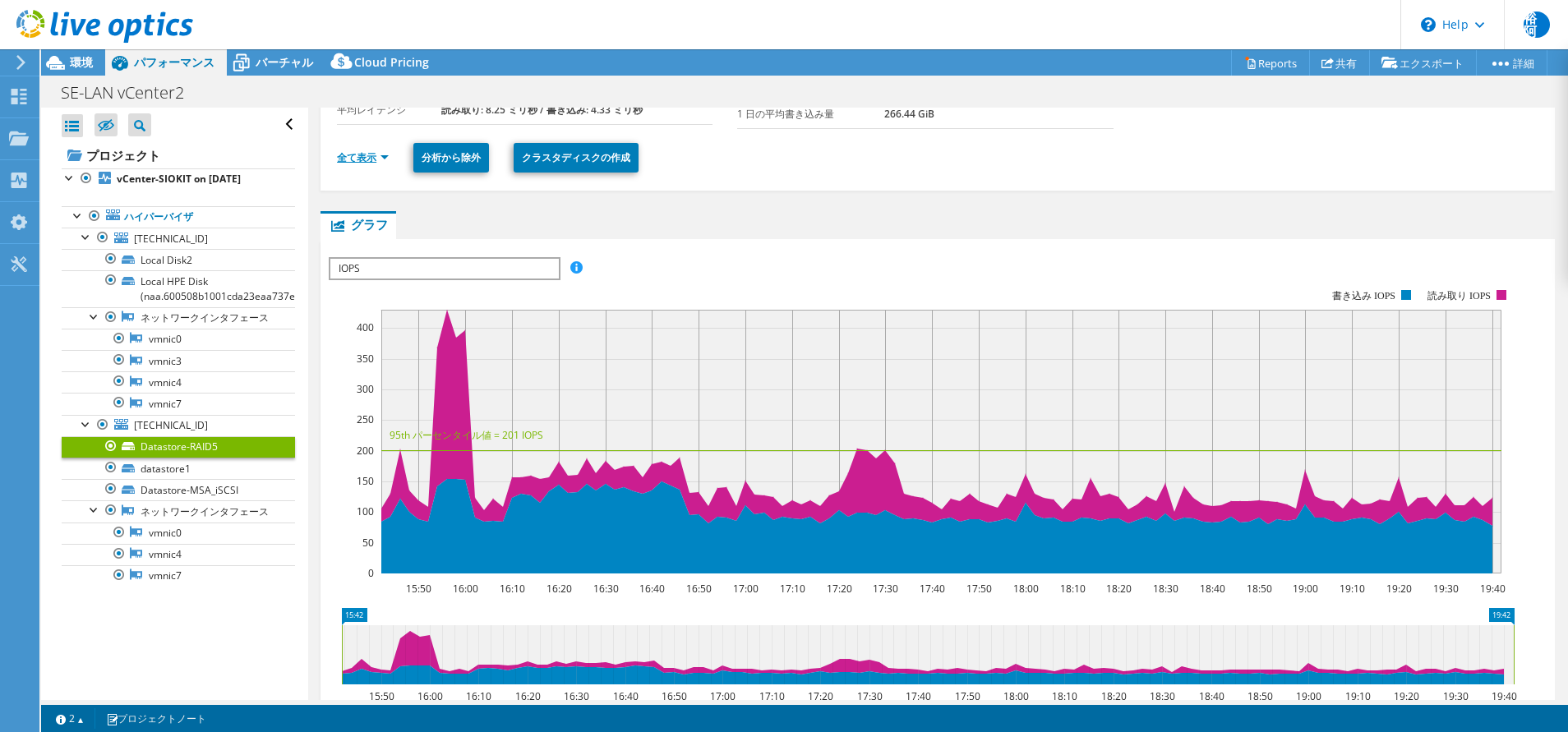
click at [359, 150] on link "全て表示" at bounding box center [363, 157] width 52 height 14
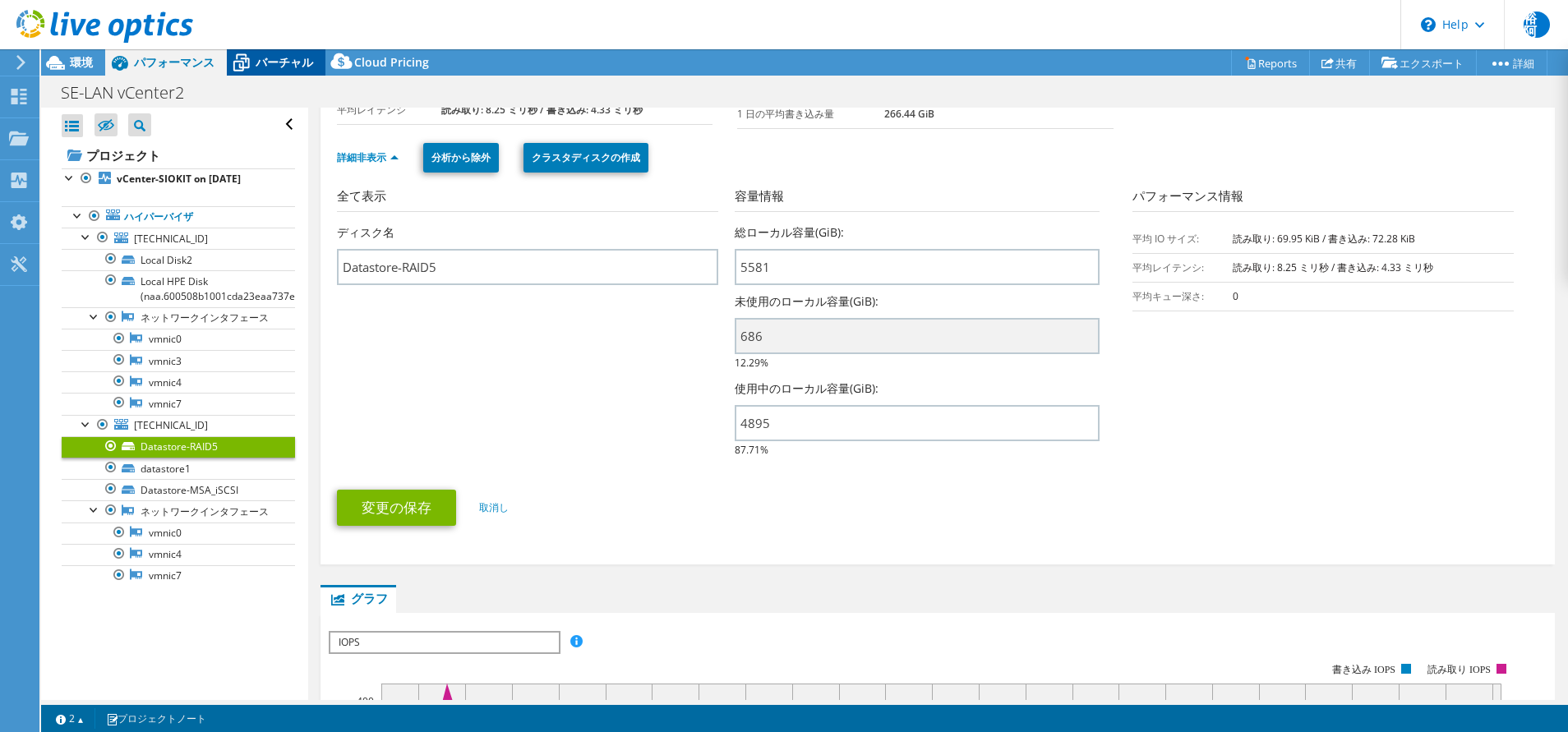
click at [289, 67] on span "バーチャル" at bounding box center [284, 62] width 57 height 16
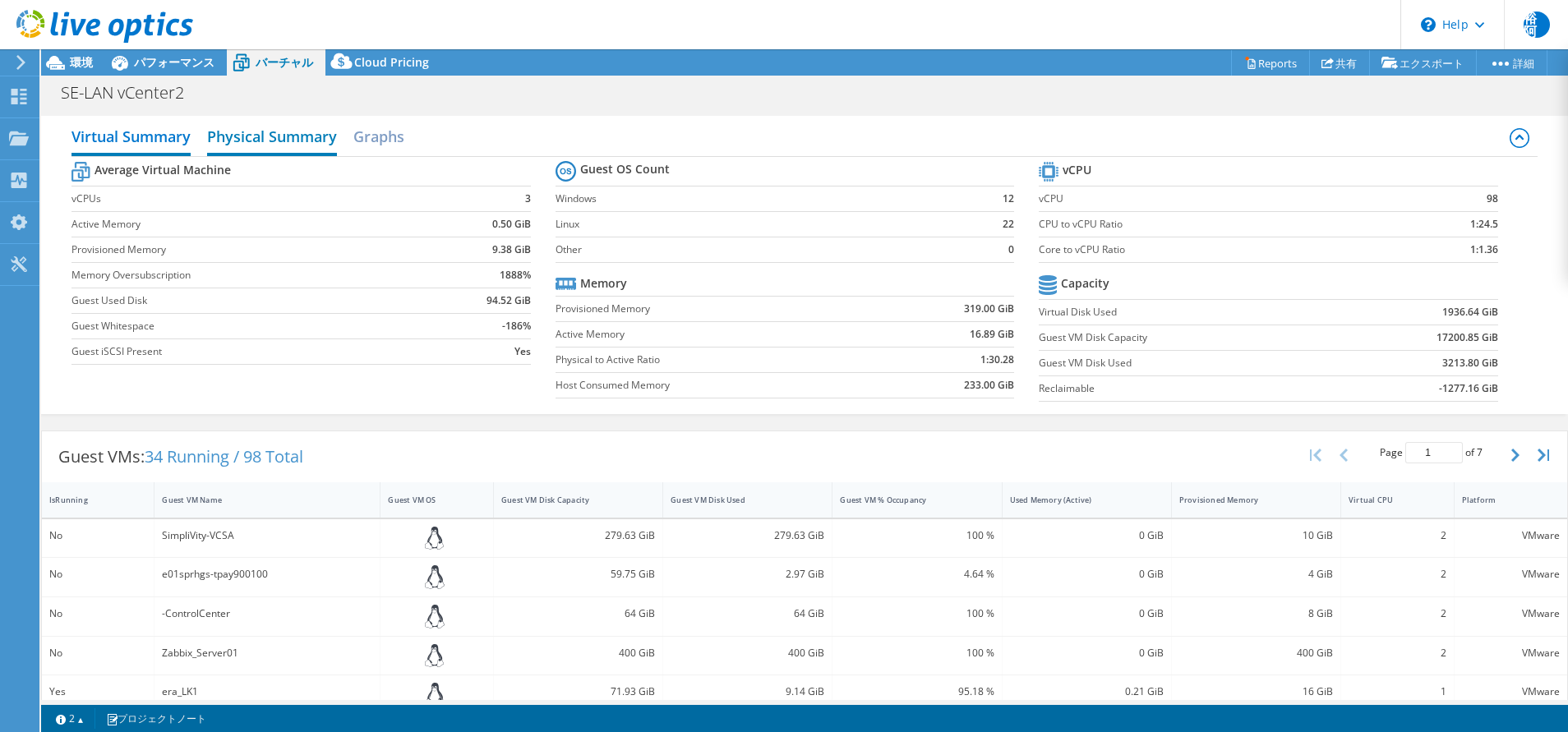
click at [249, 130] on h2 "Physical Summary" at bounding box center [271, 138] width 130 height 36
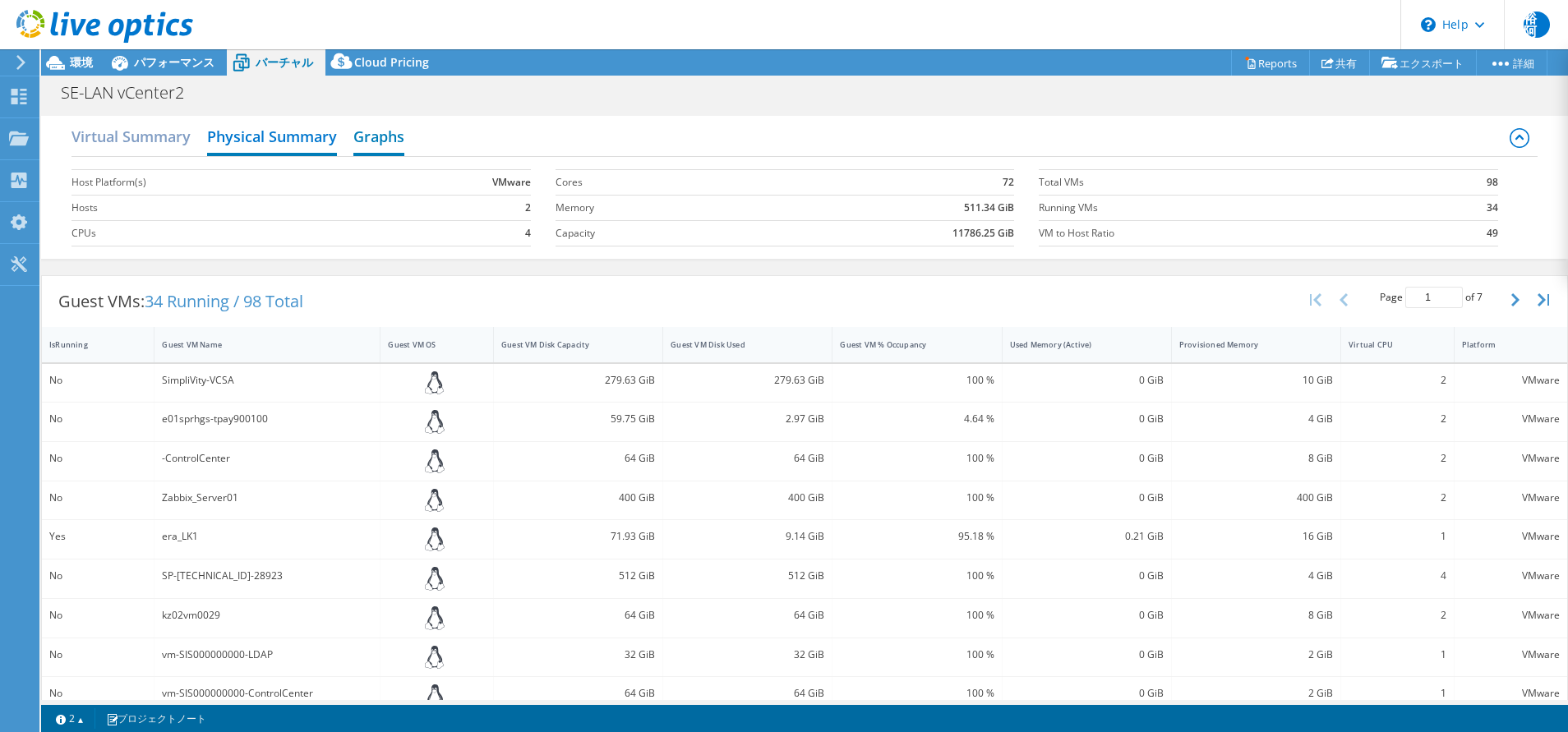
click at [393, 148] on h2 "Graphs" at bounding box center [378, 138] width 51 height 36
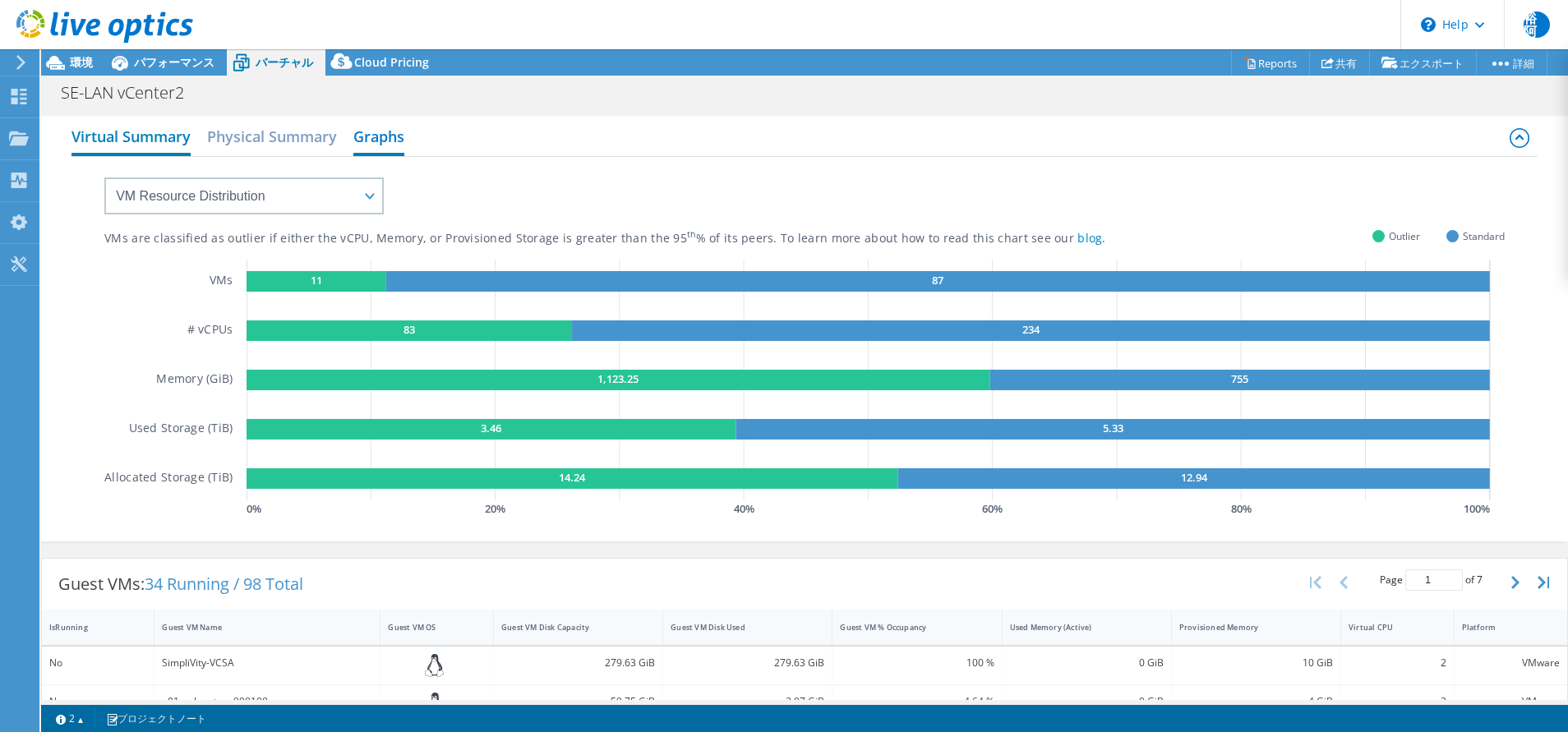
click at [162, 143] on h2 "Virtual Summary" at bounding box center [130, 138] width 119 height 36
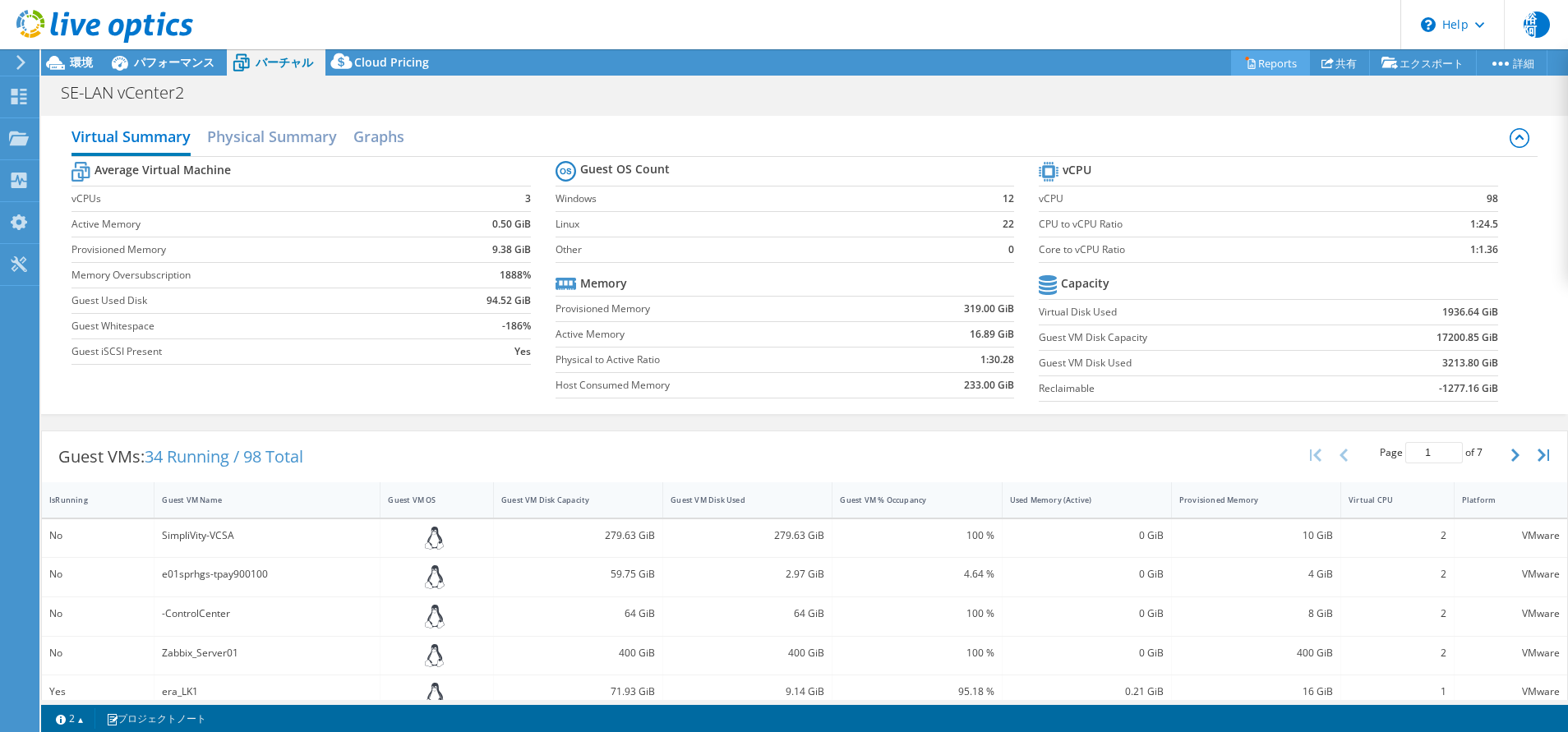
click at [1239, 54] on link "Reports" at bounding box center [1270, 63] width 78 height 26
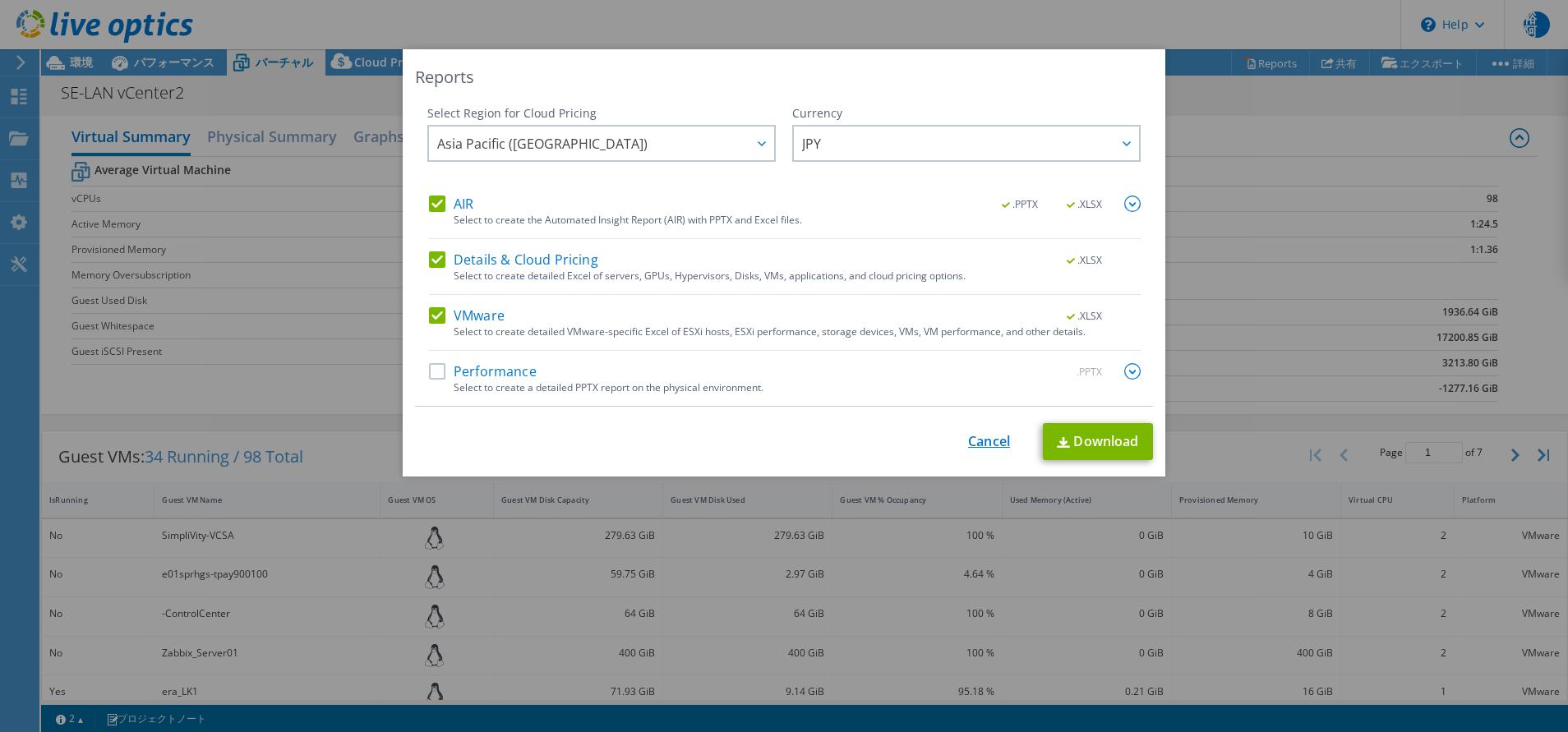
click at [982, 439] on link "Cancel" at bounding box center [988, 441] width 42 height 16
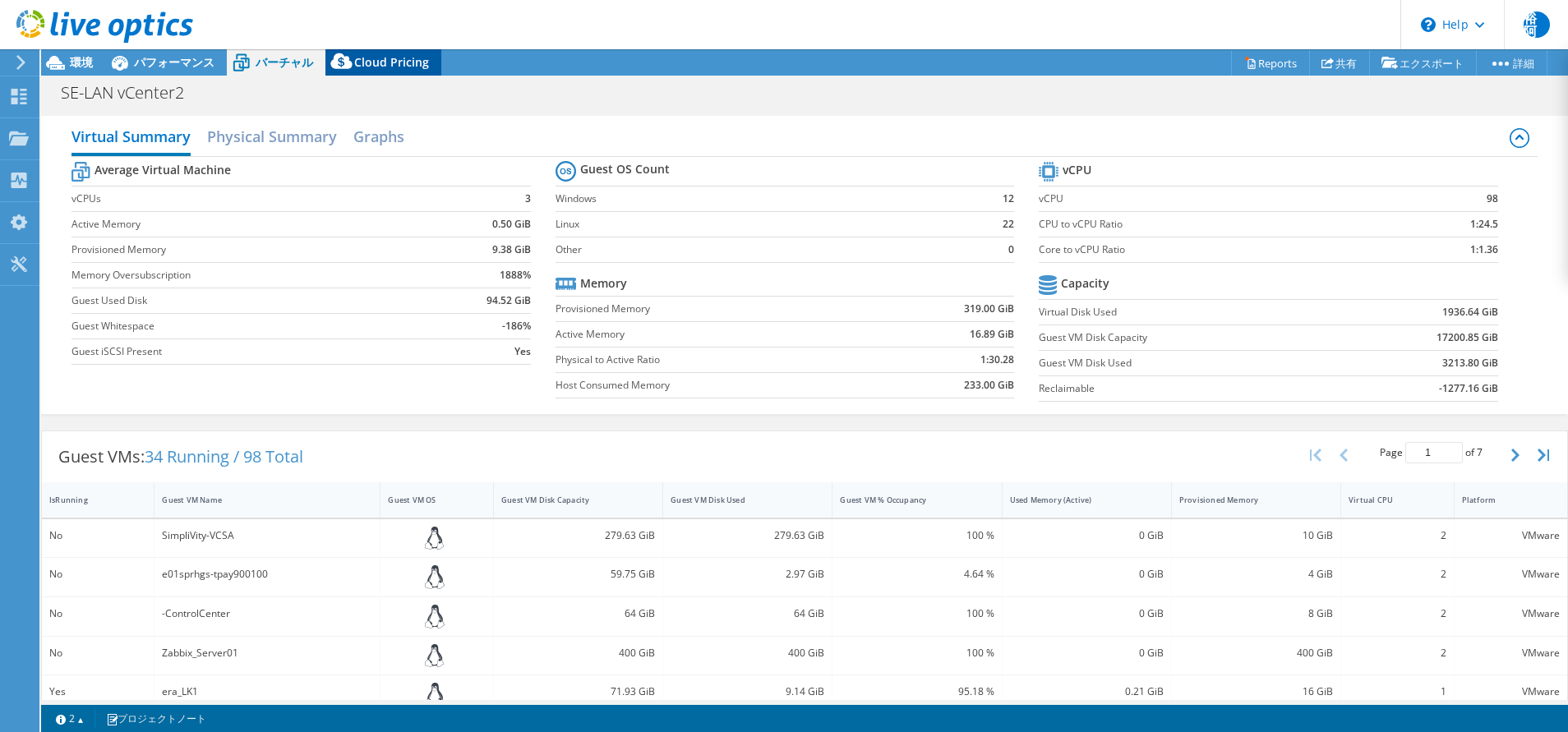
click at [355, 54] on icon at bounding box center [342, 66] width 33 height 33
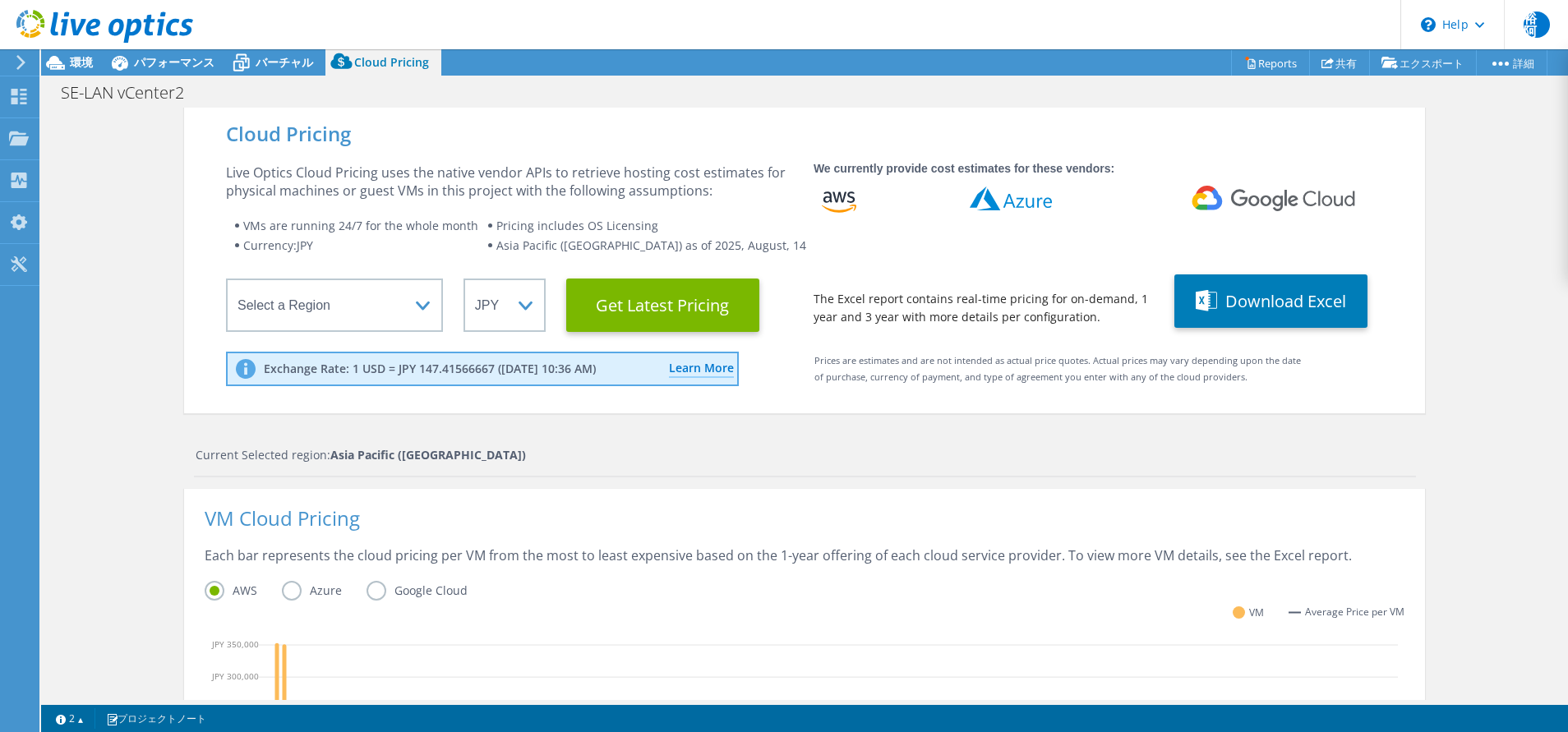
click at [289, 589] on label "Azure" at bounding box center [324, 591] width 85 height 19
click at [0, 0] on input "Azure" at bounding box center [0, 0] width 0 height 0
click at [86, 64] on span "環境" at bounding box center [81, 62] width 23 height 16
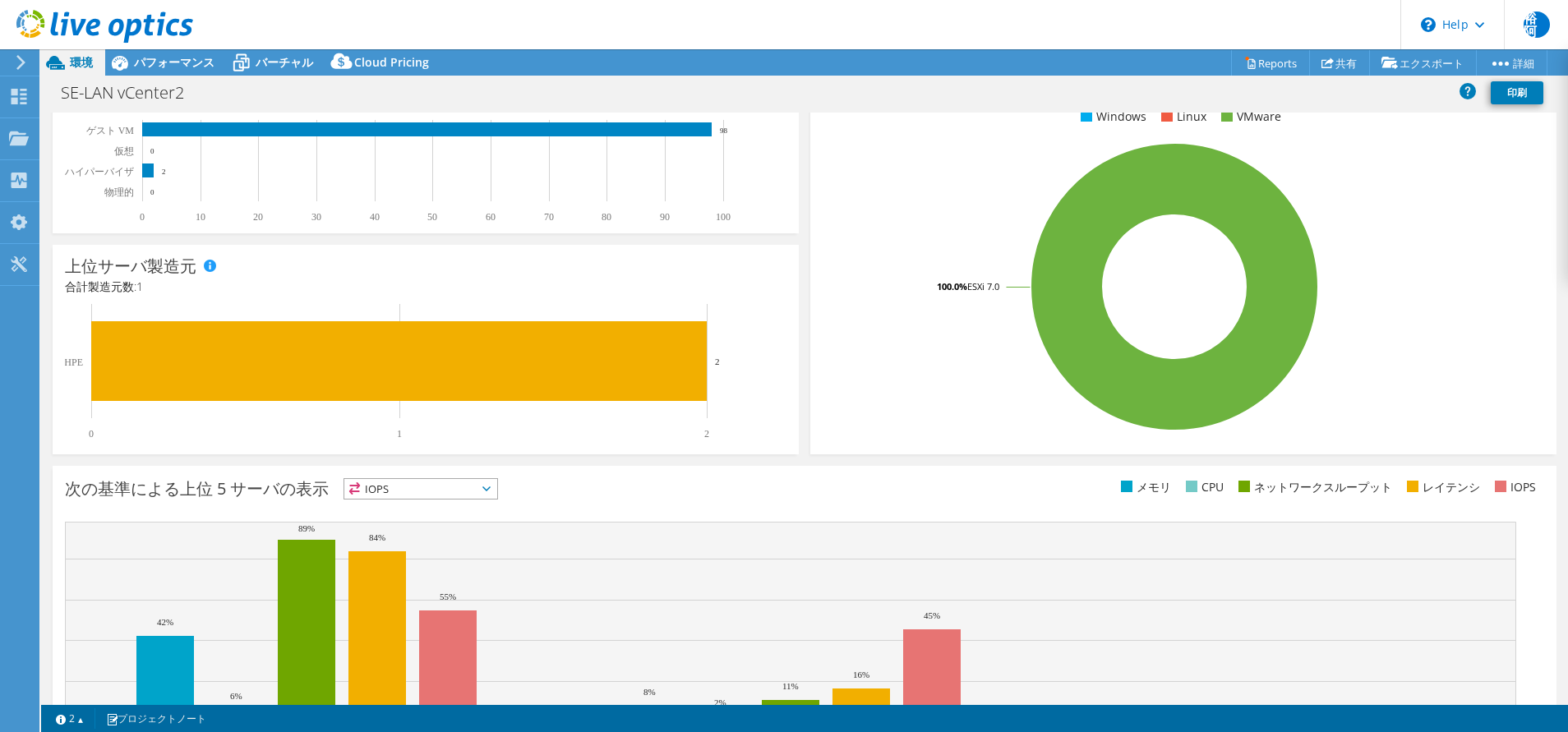
scroll to position [365, 0]
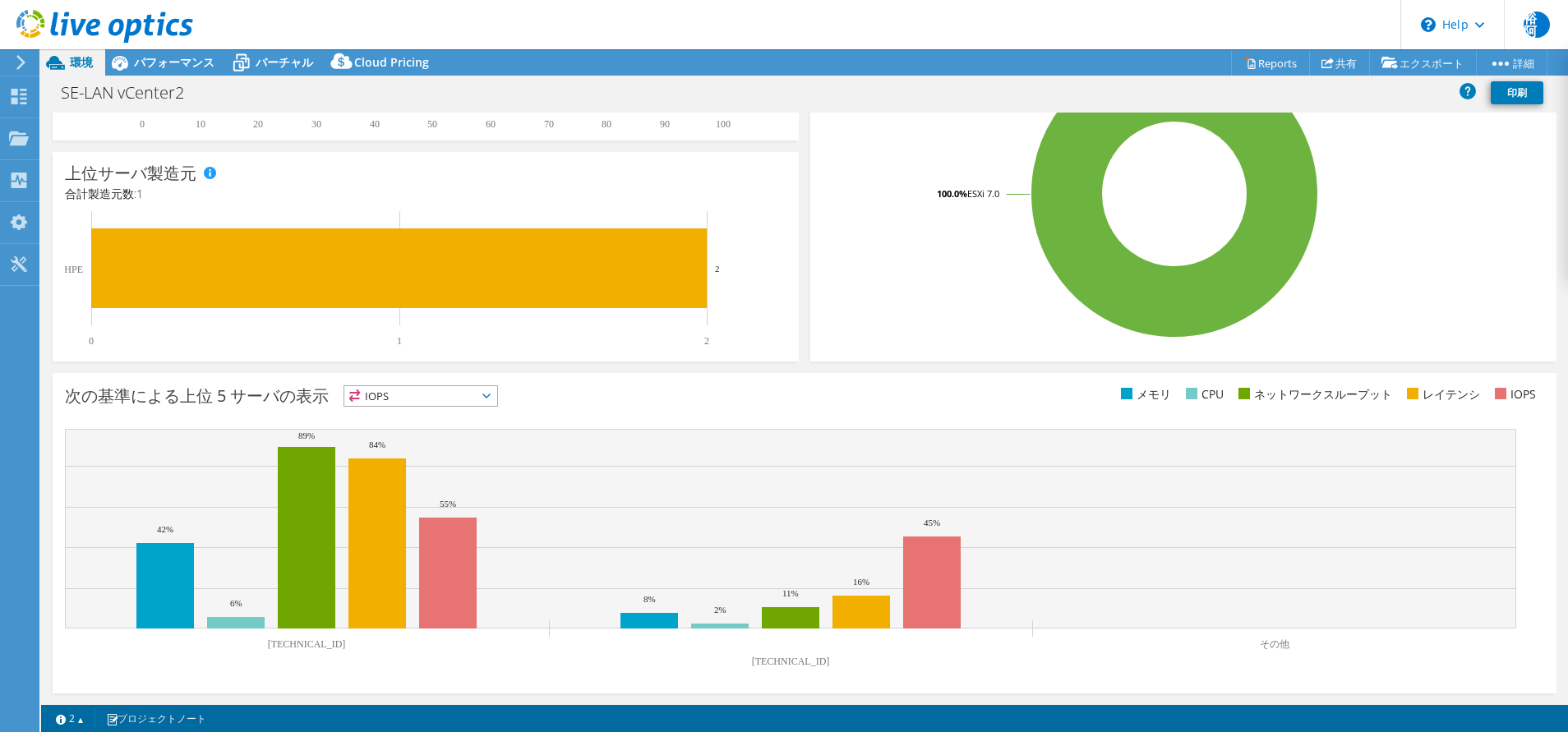
click at [439, 402] on span "IOPS" at bounding box center [421, 395] width 153 height 19
click at [392, 514] on li "レイテンシ" at bounding box center [421, 510] width 153 height 23
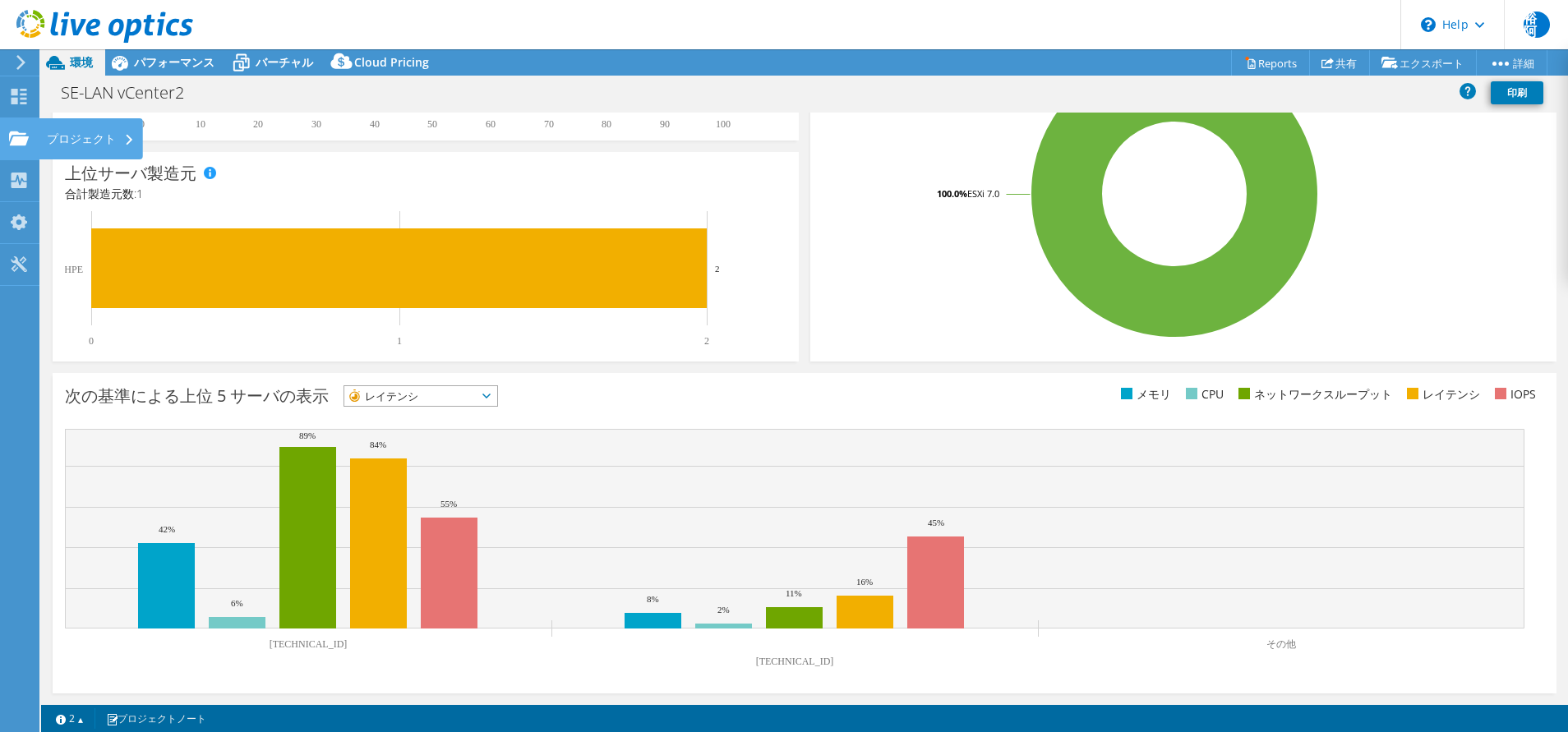
click at [117, 138] on div "プロジェクト" at bounding box center [90, 138] width 104 height 42
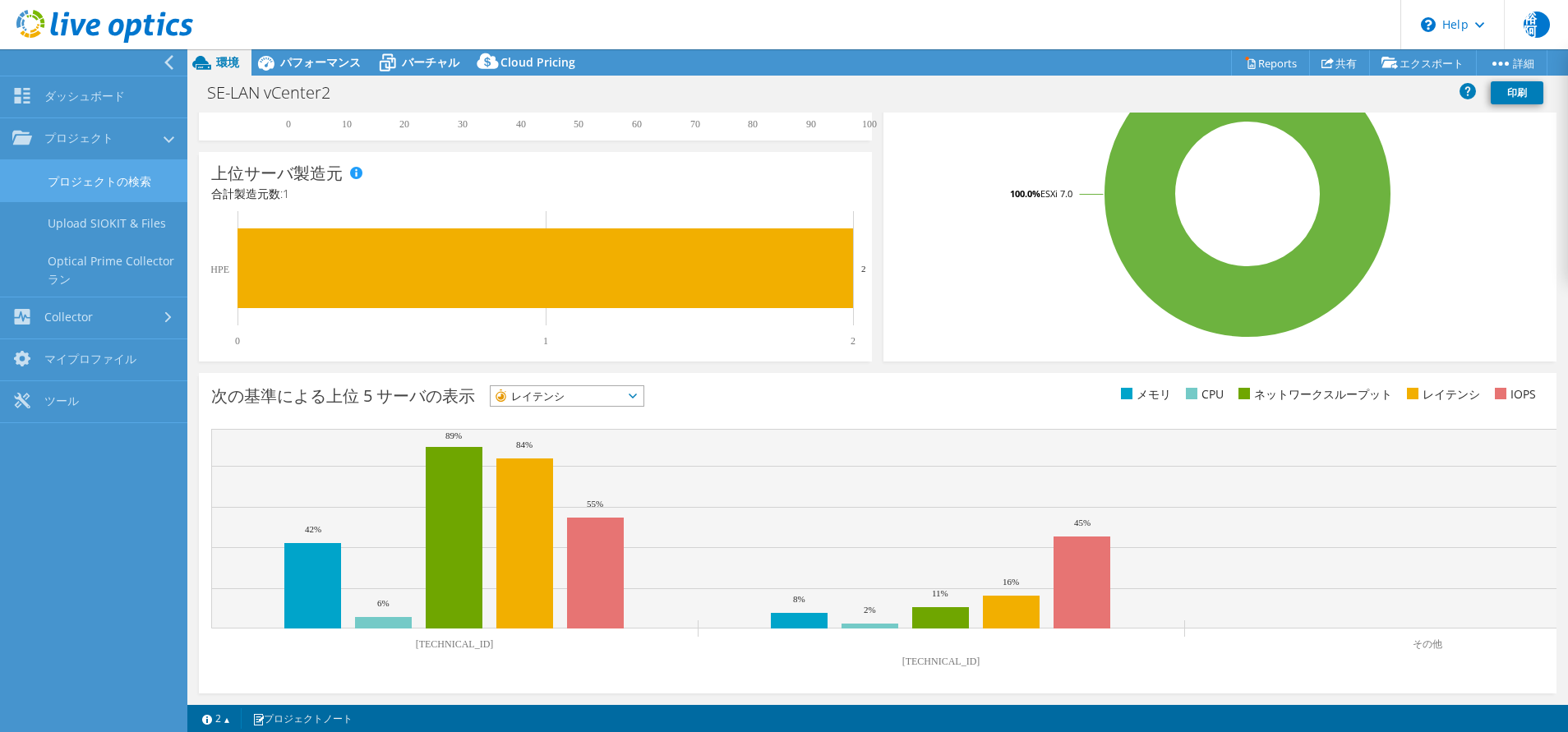
click at [111, 180] on link "プロジェクトの検索" at bounding box center [93, 181] width 187 height 42
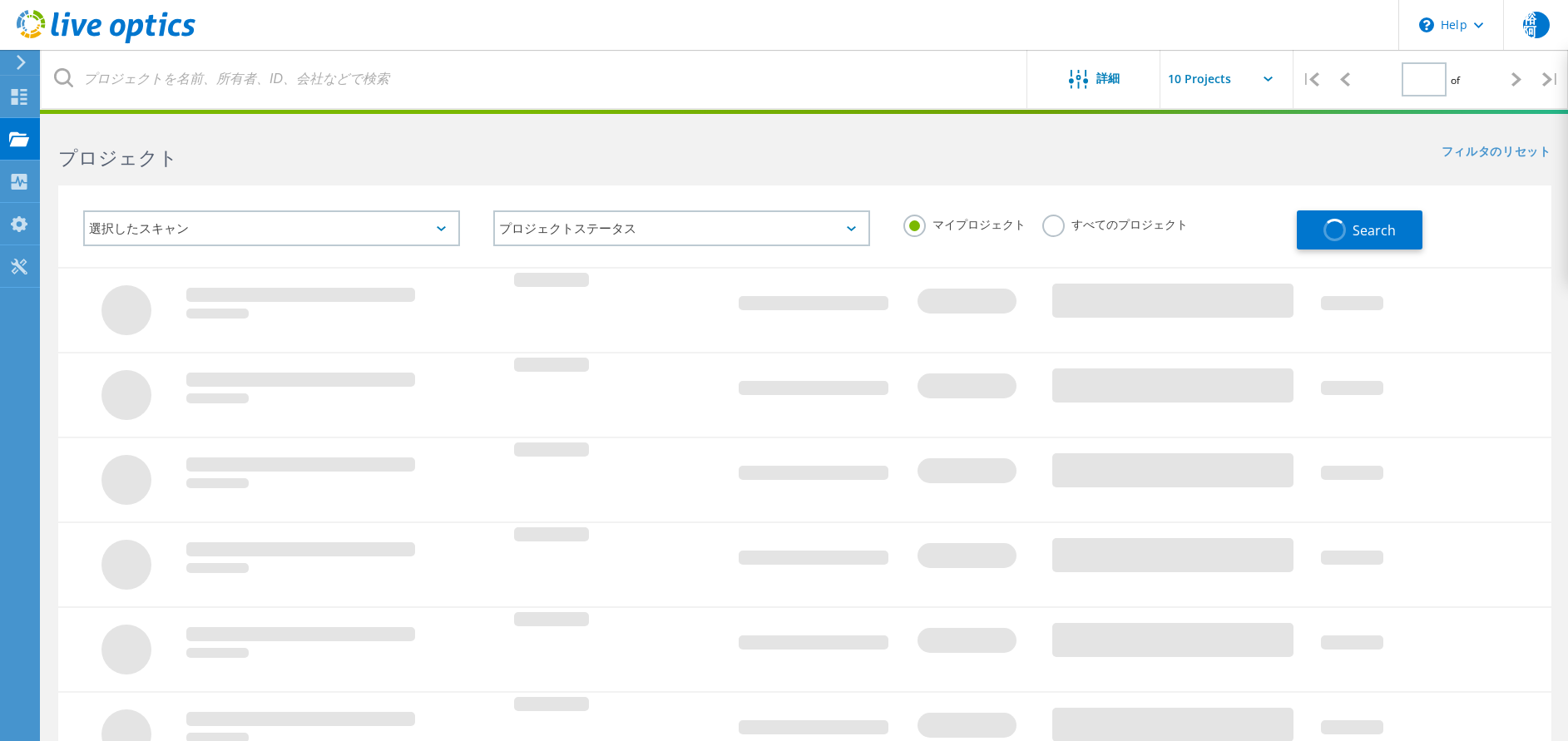
type input "2"
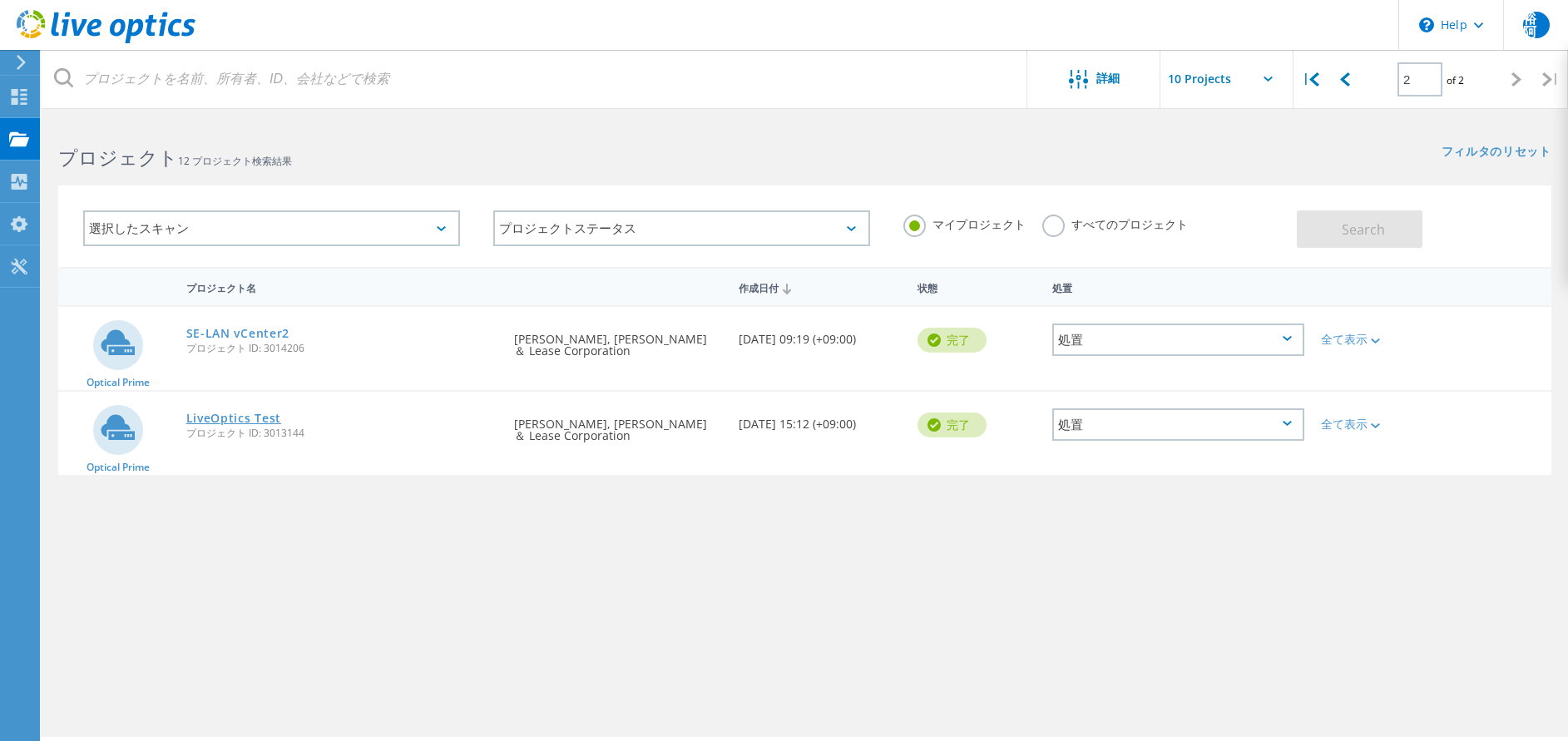
click at [239, 416] on link "LiveOptics Test" at bounding box center [234, 419] width 95 height 11
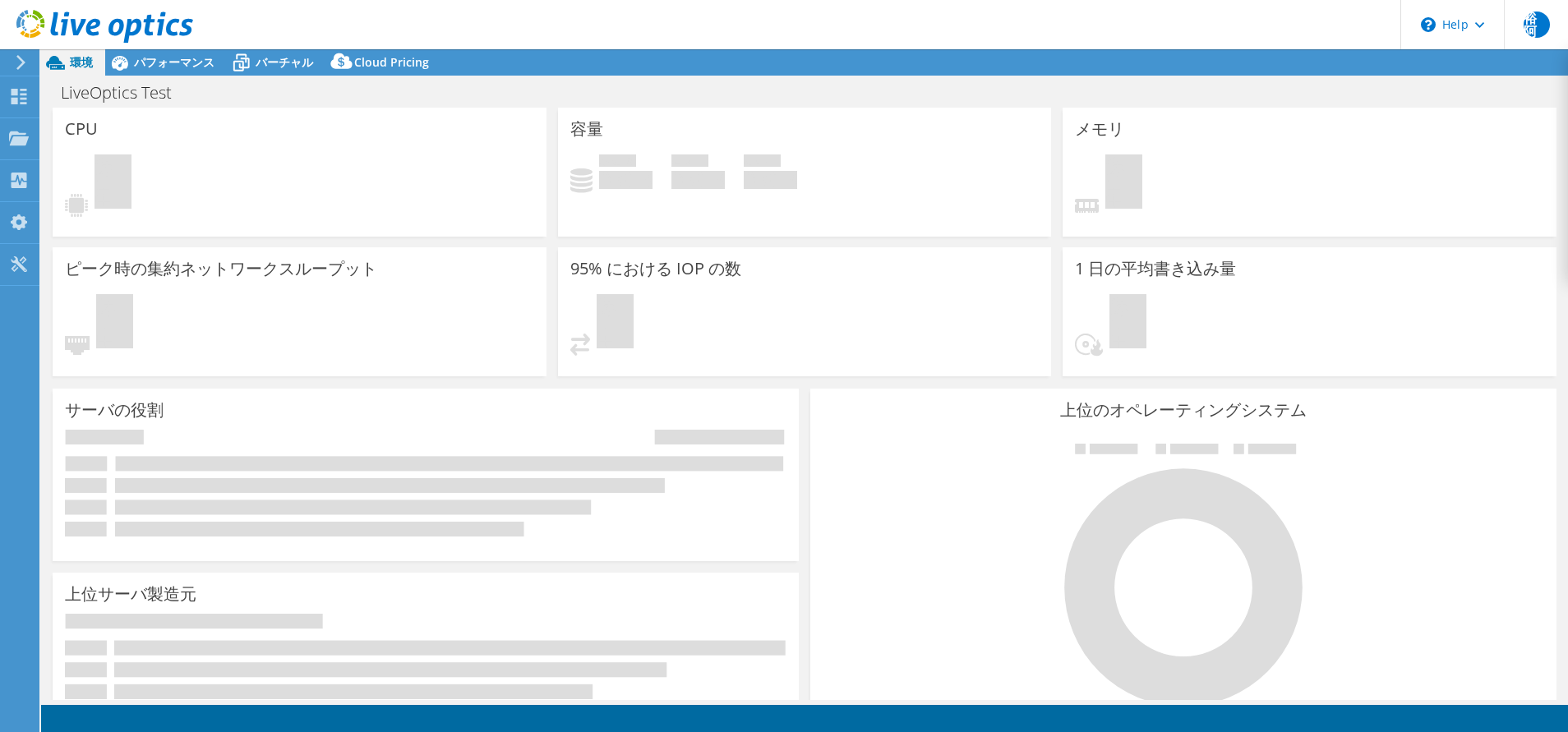
select select "USD"
select select "[GEOGRAPHIC_DATA]"
select select "JPY"
